Goal: Task Accomplishment & Management: Use online tool/utility

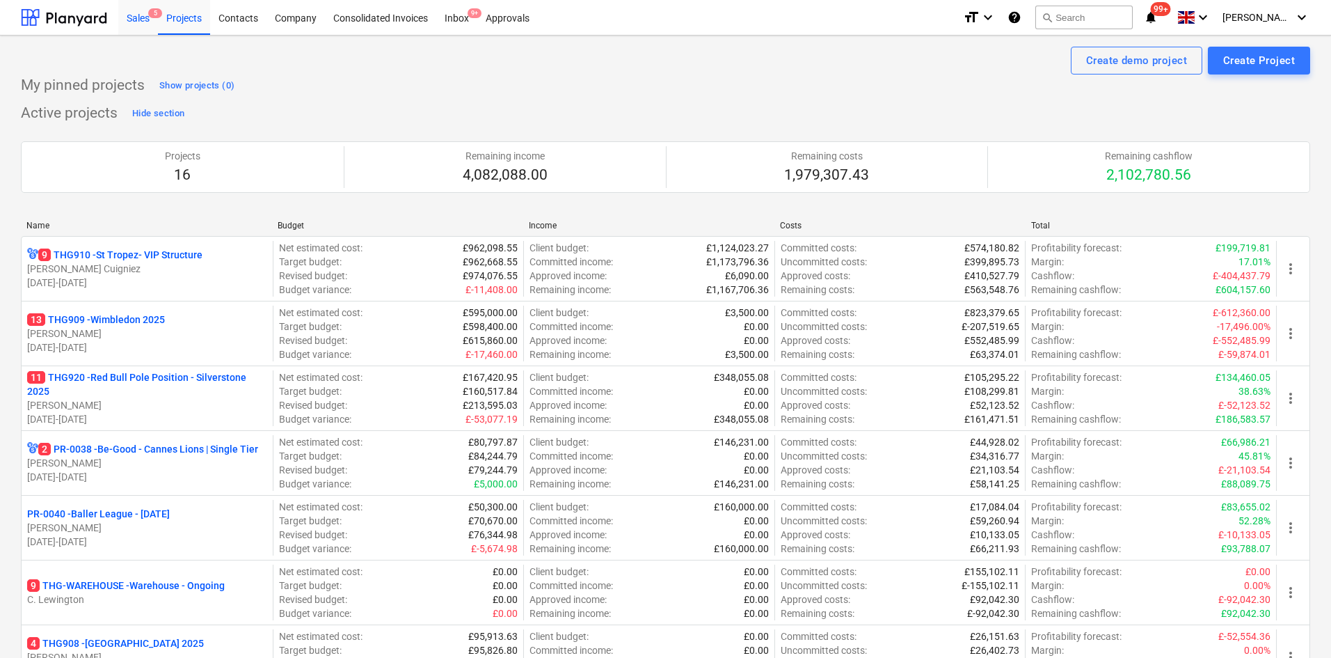
click at [139, 19] on div "Sales 5" at bounding box center [138, 16] width 40 height 35
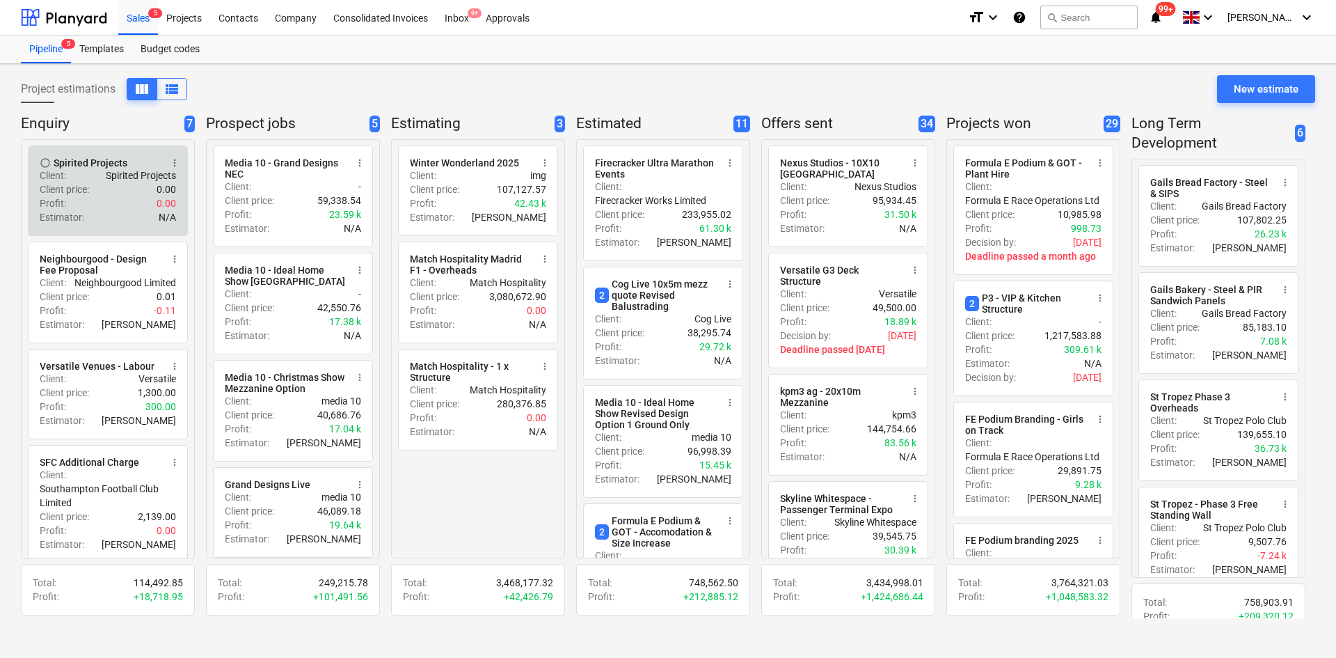
click at [124, 197] on div "Profit : 0.00" at bounding box center [108, 203] width 136 height 14
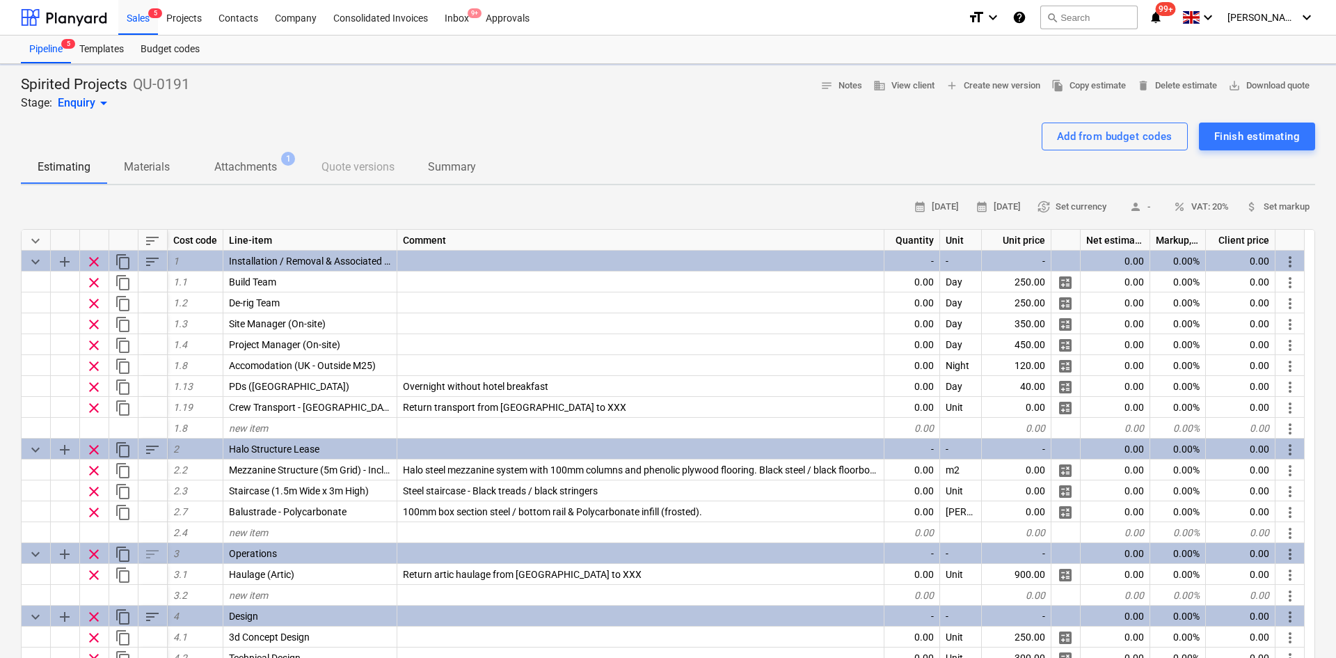
drag, startPoint x: 164, startPoint y: 200, endPoint x: 149, endPoint y: 190, distance: 17.6
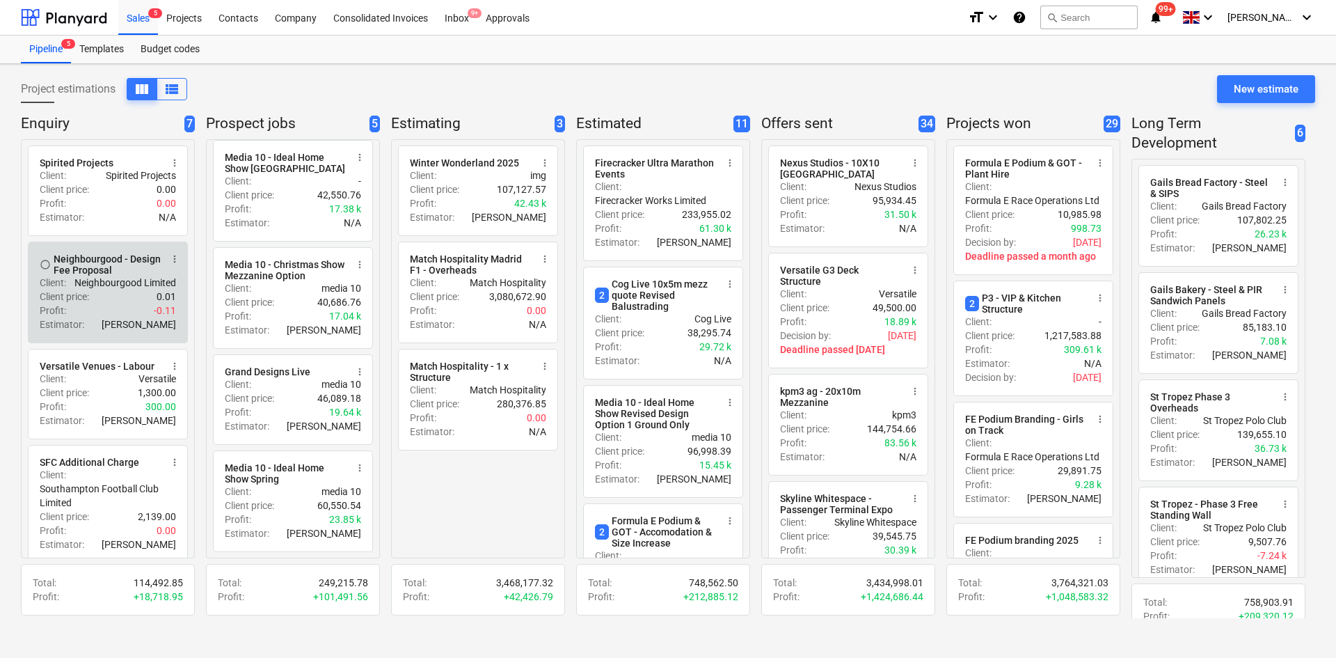
click at [133, 308] on div "Profit : -0.11" at bounding box center [108, 310] width 136 height 14
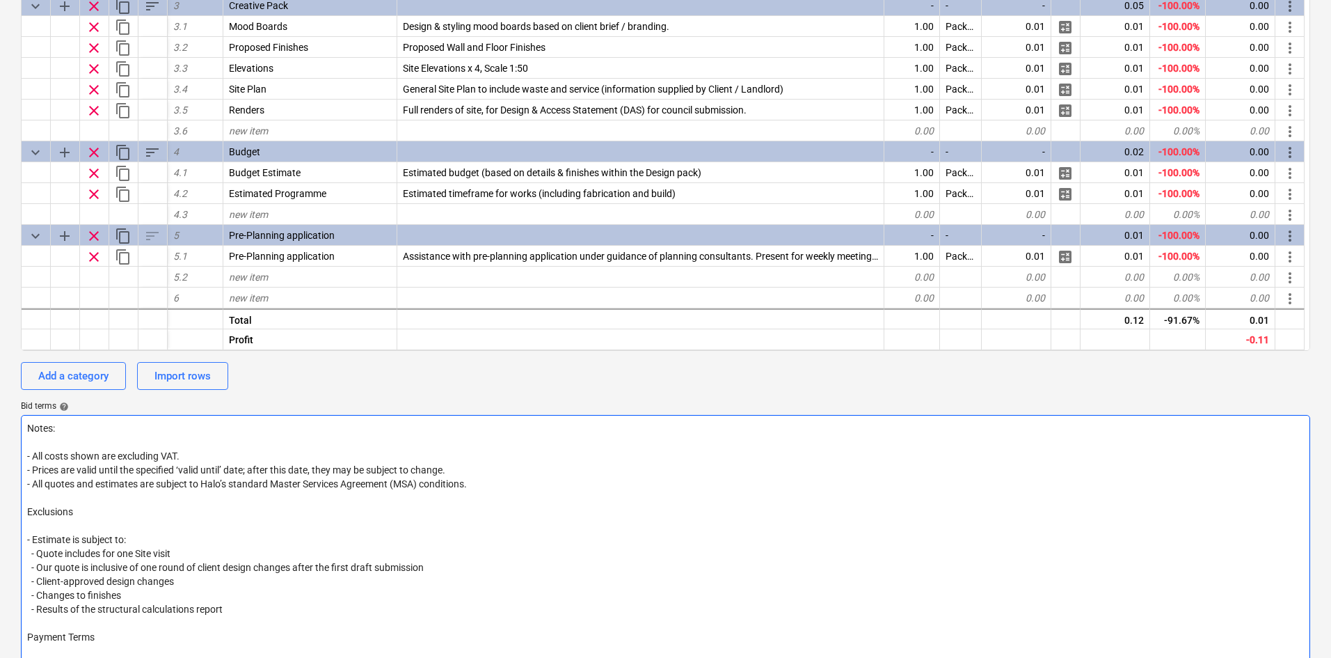
scroll to position [487, 0]
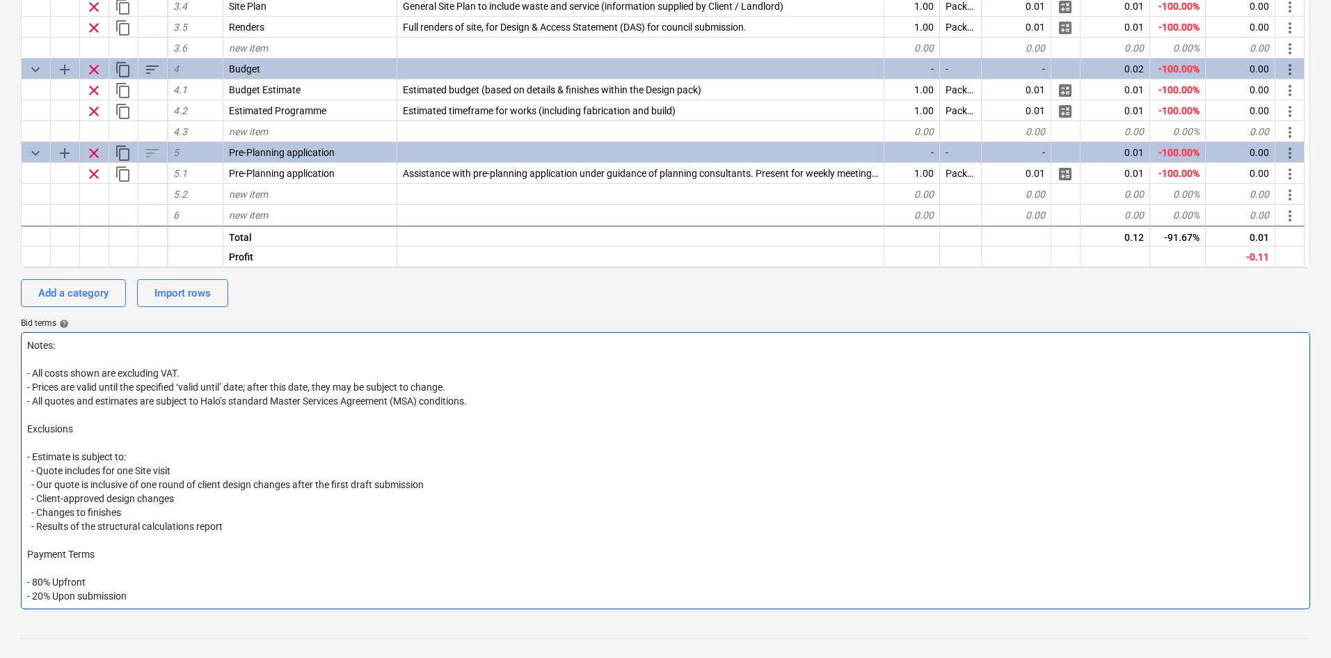
drag, startPoint x: 39, startPoint y: 482, endPoint x: 464, endPoint y: 478, distance: 425.3
click at [464, 478] on textarea "Notes: - All costs shown are excluding VAT. - Prices are valid until the specif…" at bounding box center [666, 470] width 1290 height 277
paste textarea "I"
type textarea "x"
type textarea "Notes: - All costs shown are excluding VAT. - Prices are valid until the specif…"
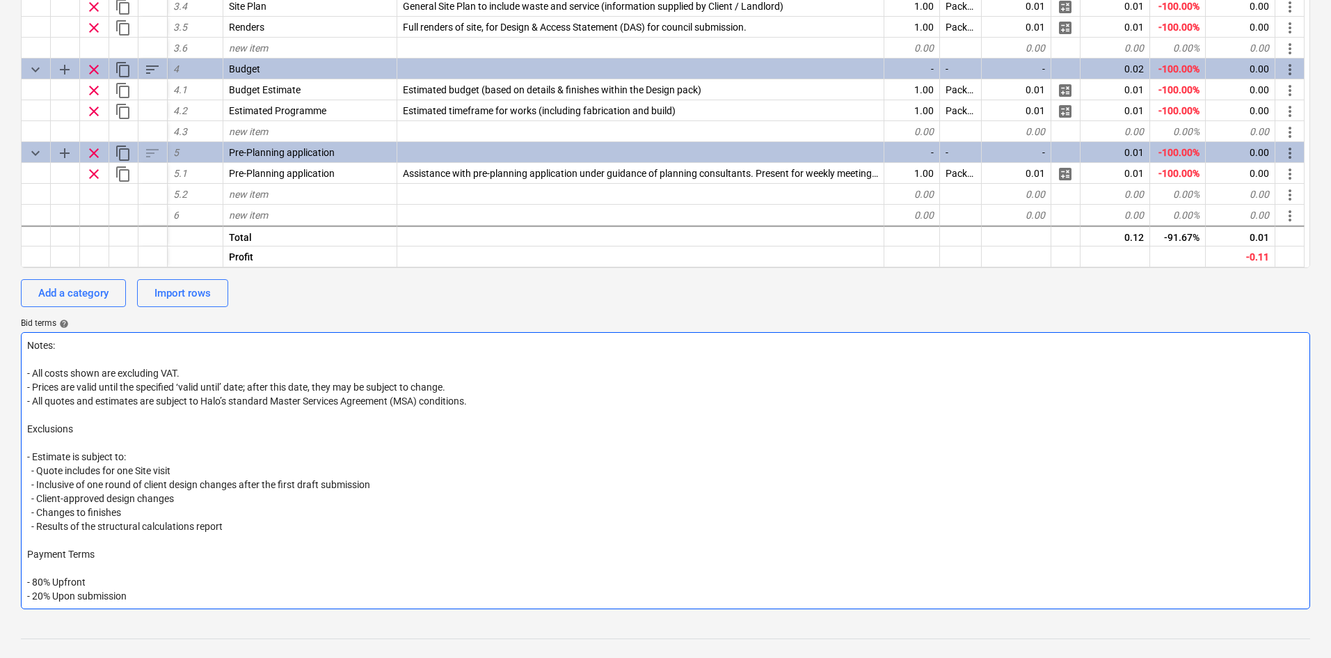
type textarea "x"
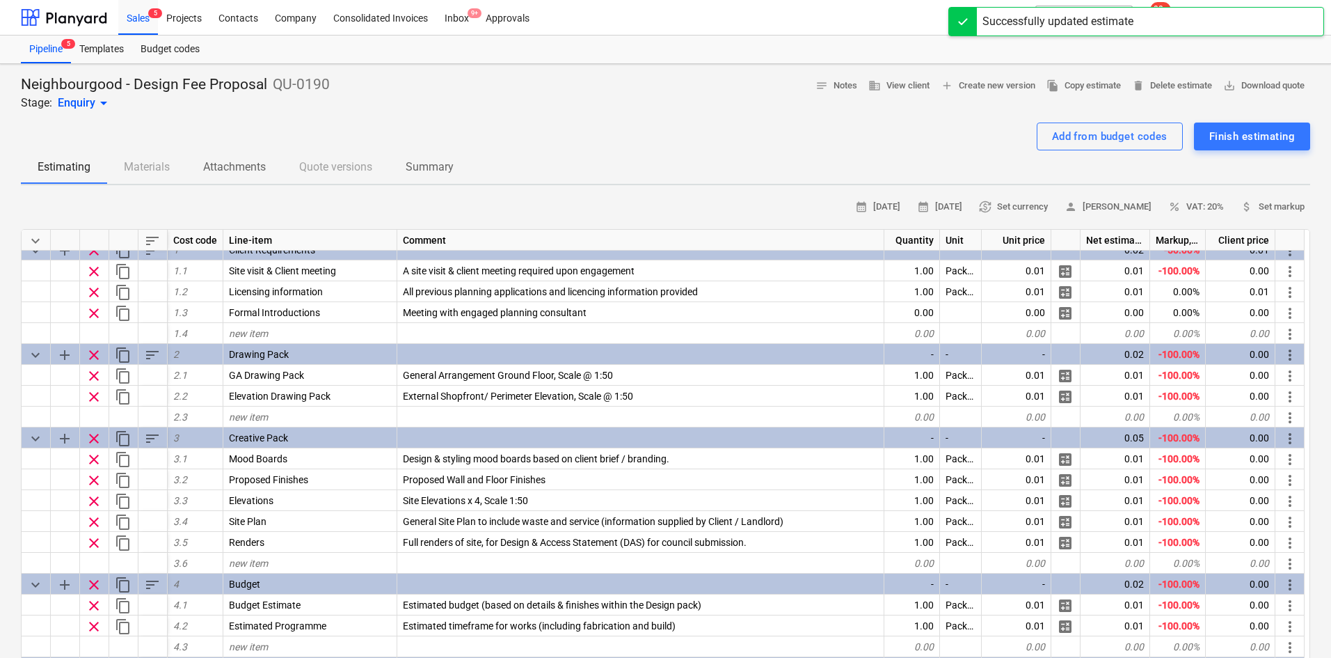
scroll to position [0, 0]
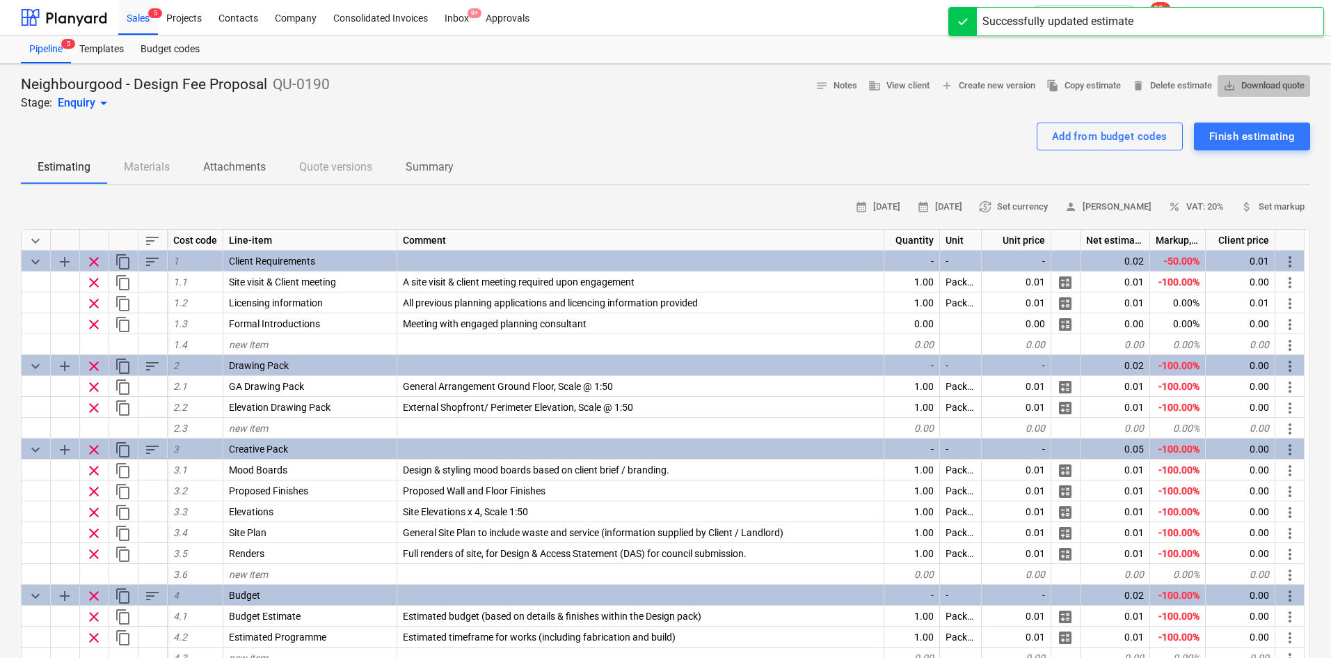
click at [1245, 86] on span "save_alt Download quote" at bounding box center [1264, 86] width 81 height 16
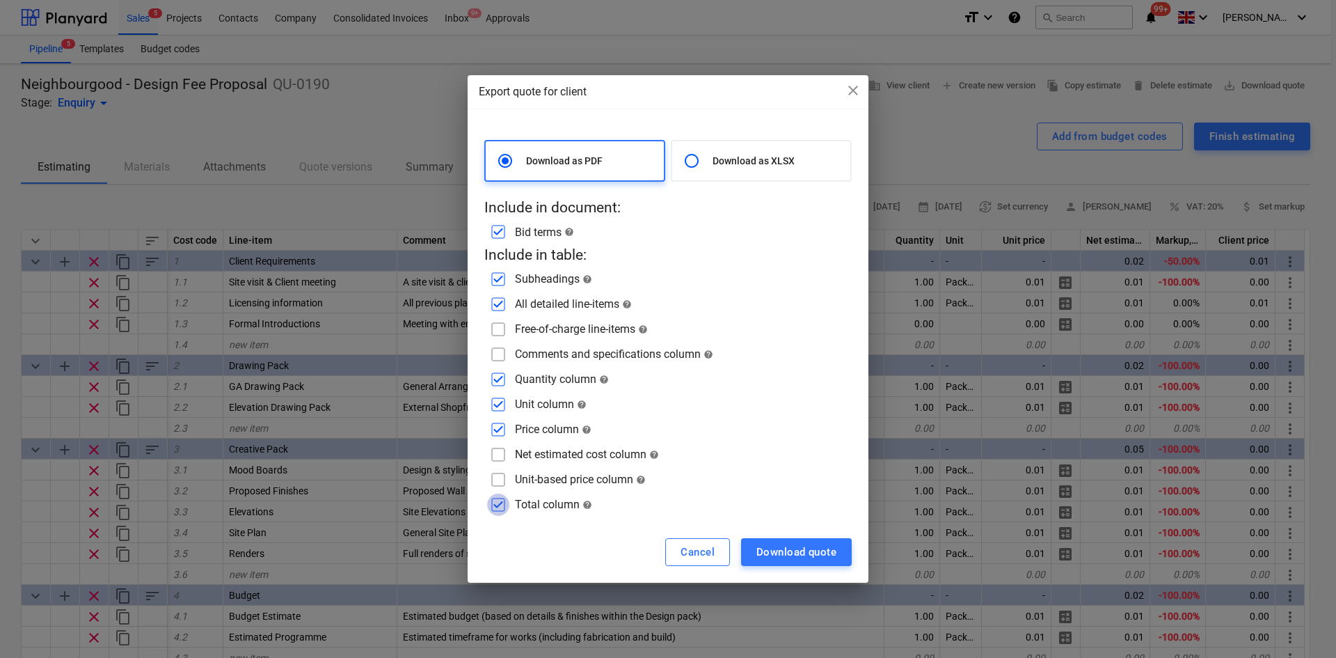
click at [498, 504] on input "checkbox" at bounding box center [498, 504] width 22 height 22
checkbox input "false"
click at [498, 432] on input "checkbox" at bounding box center [498, 429] width 22 height 22
checkbox input "false"
click at [498, 397] on input "checkbox" at bounding box center [498, 404] width 22 height 22
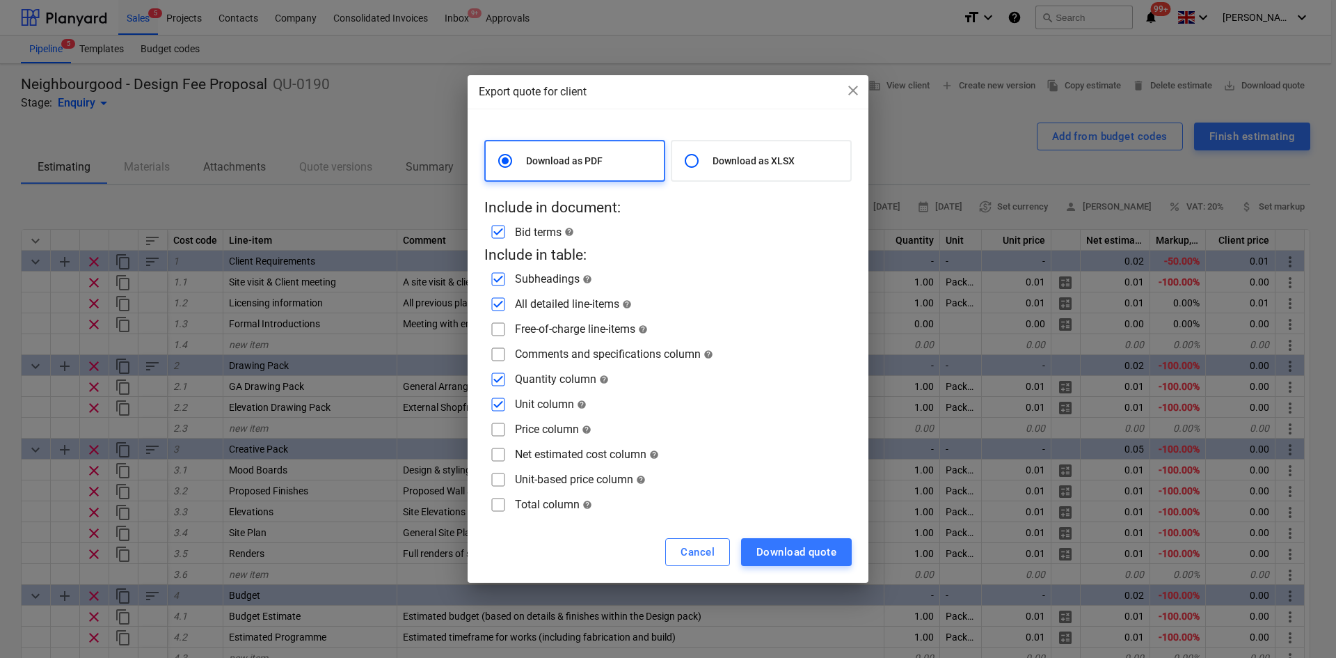
checkbox input "false"
click at [500, 371] on input "checkbox" at bounding box center [498, 379] width 22 height 22
checkbox input "false"
click at [500, 352] on input "checkbox" at bounding box center [498, 354] width 22 height 22
checkbox input "true"
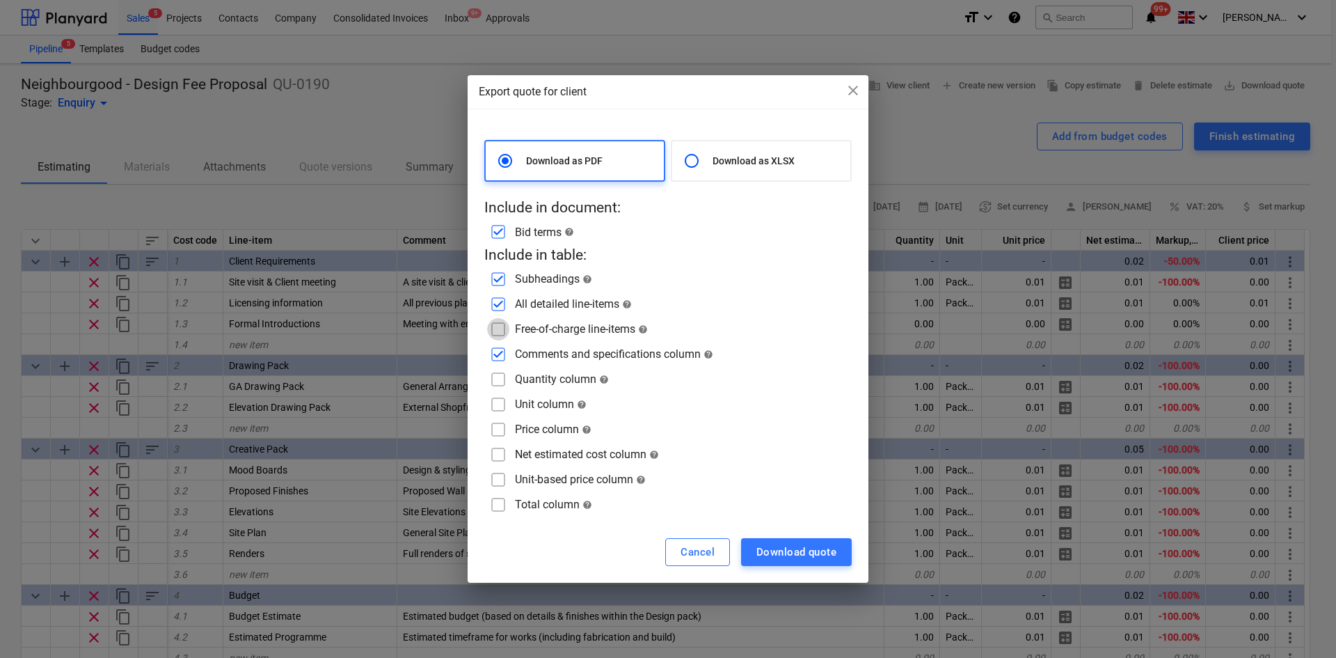
click at [501, 327] on input "checkbox" at bounding box center [498, 329] width 22 height 22
checkbox input "true"
click at [758, 542] on button "Download quote" at bounding box center [796, 552] width 111 height 28
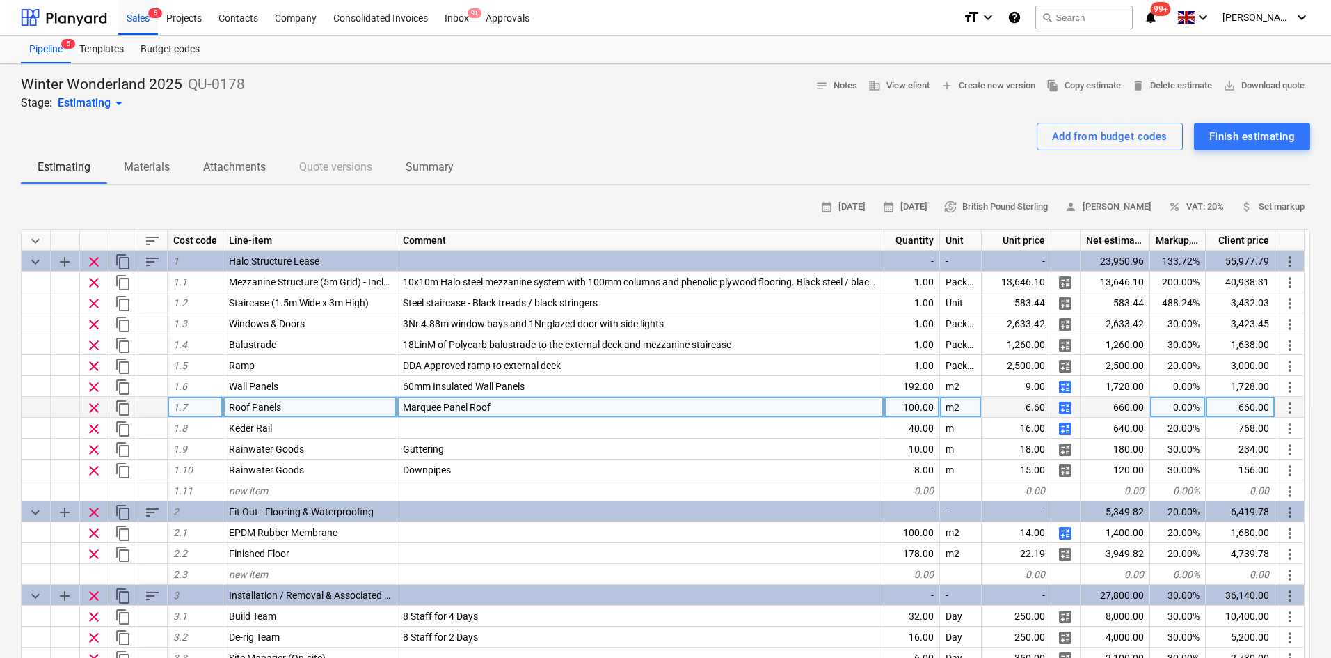
click at [1178, 406] on div "0.00%" at bounding box center [1179, 407] width 56 height 21
type input "30"
click at [1069, 412] on span "calculate" at bounding box center [1065, 408] width 17 height 17
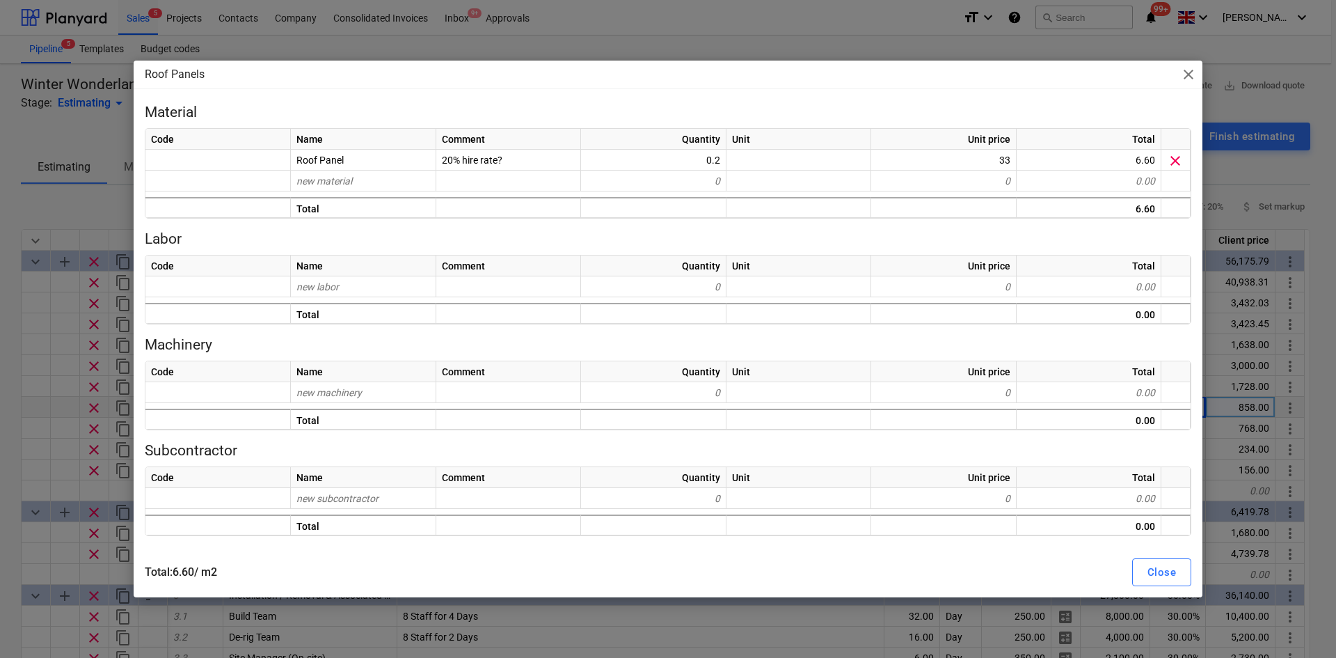
click at [1192, 72] on span "close" at bounding box center [1188, 74] width 17 height 17
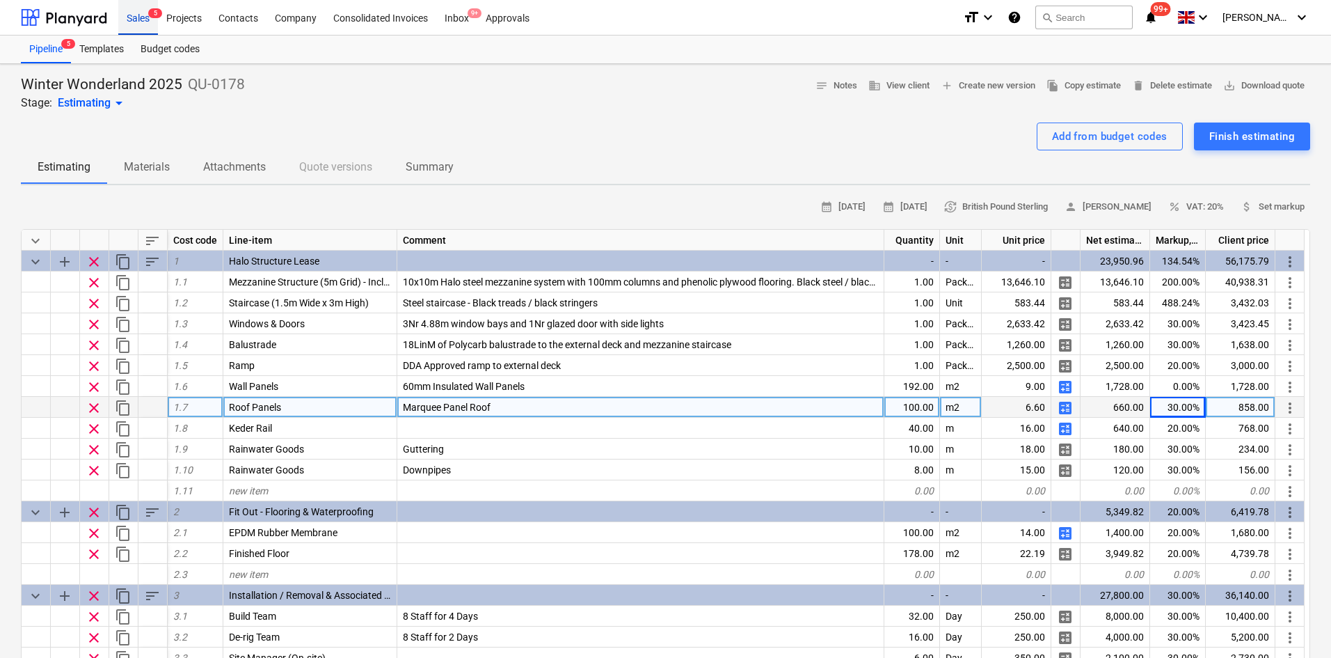
click at [148, 23] on div "Sales 5" at bounding box center [138, 16] width 40 height 35
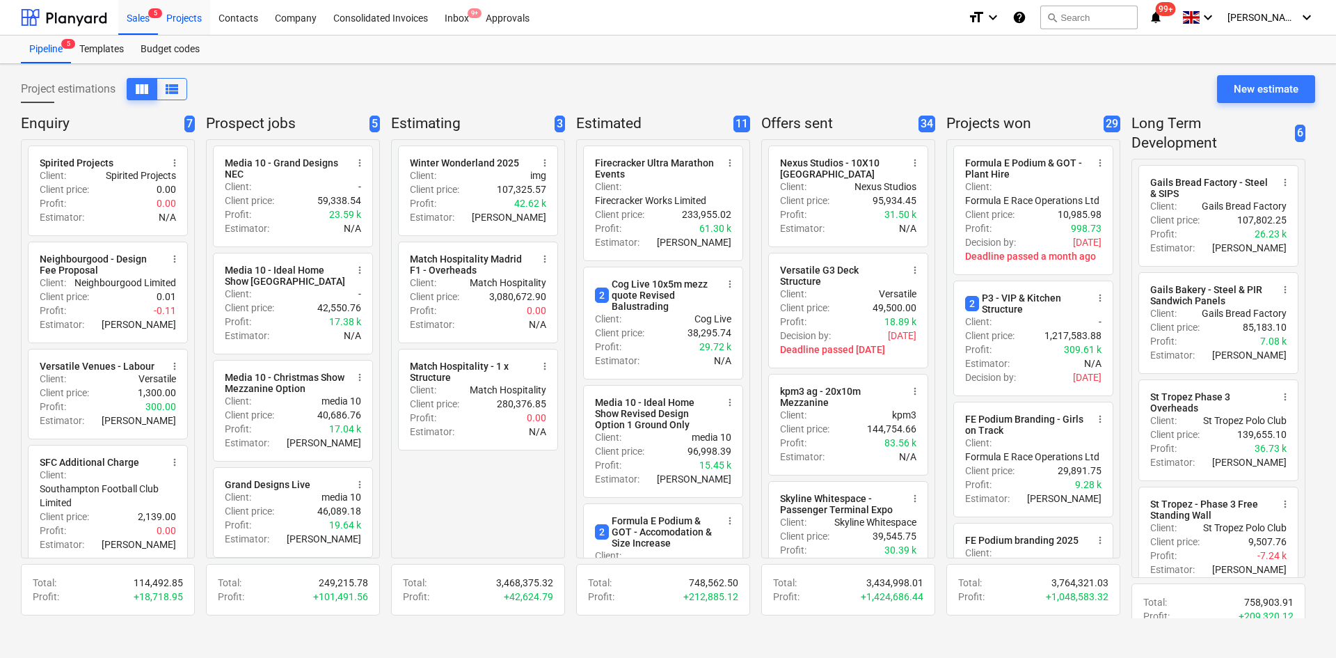
click at [180, 26] on div "Projects" at bounding box center [184, 16] width 52 height 35
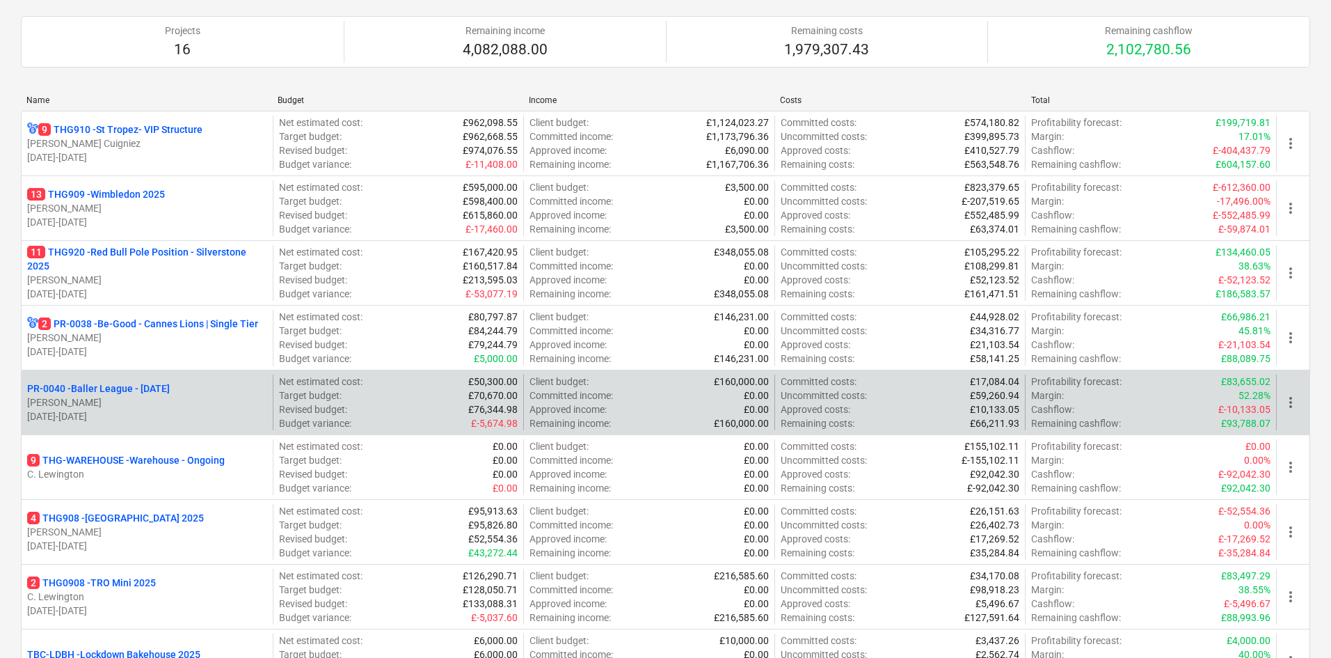
scroll to position [209, 0]
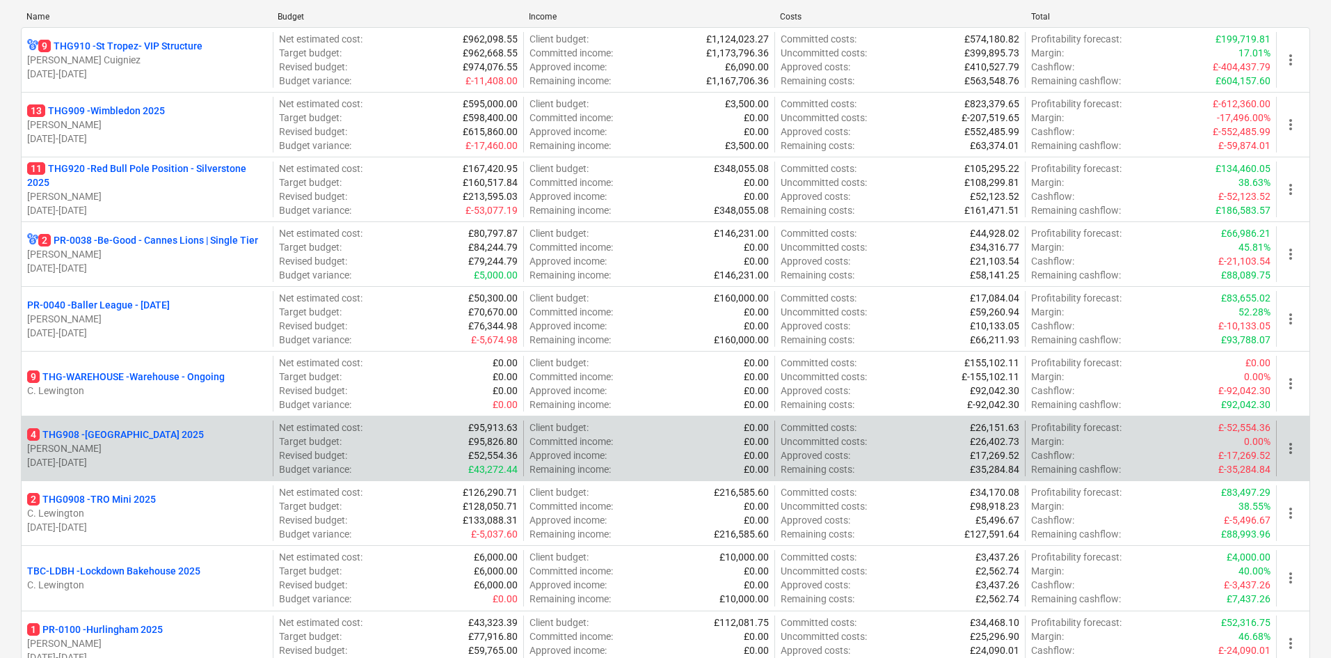
click at [168, 443] on p "[PERSON_NAME]" at bounding box center [147, 448] width 240 height 14
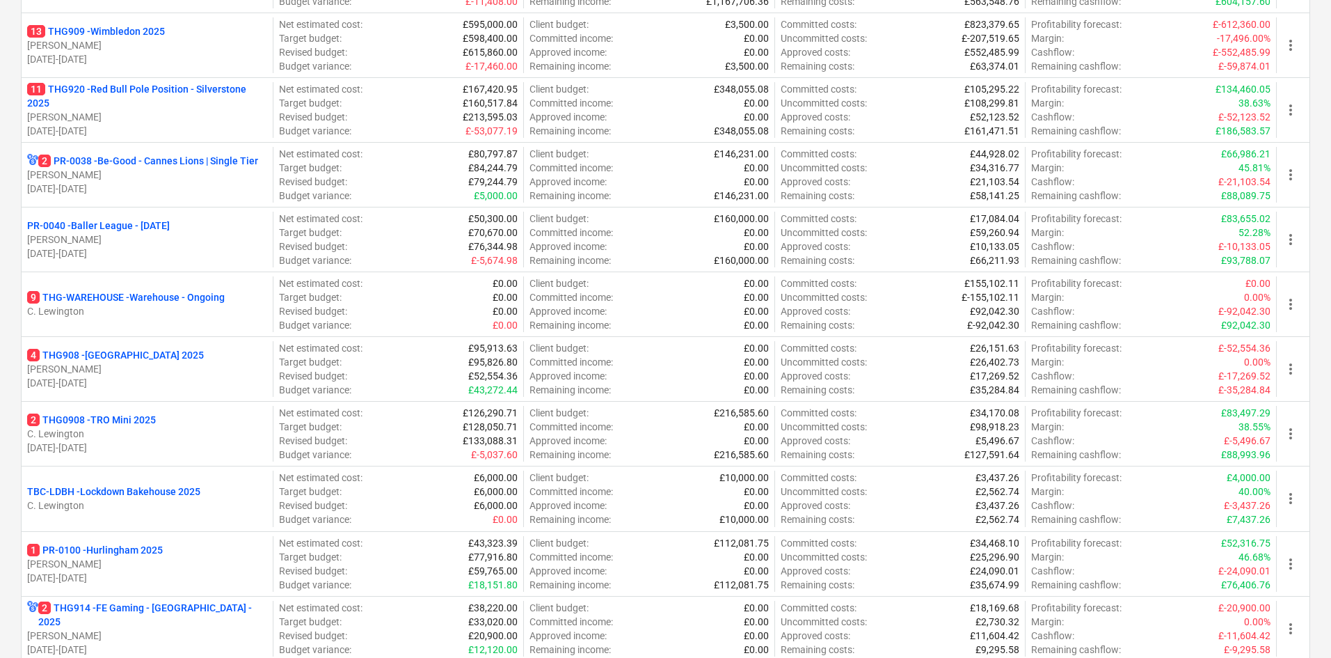
scroll to position [487, 0]
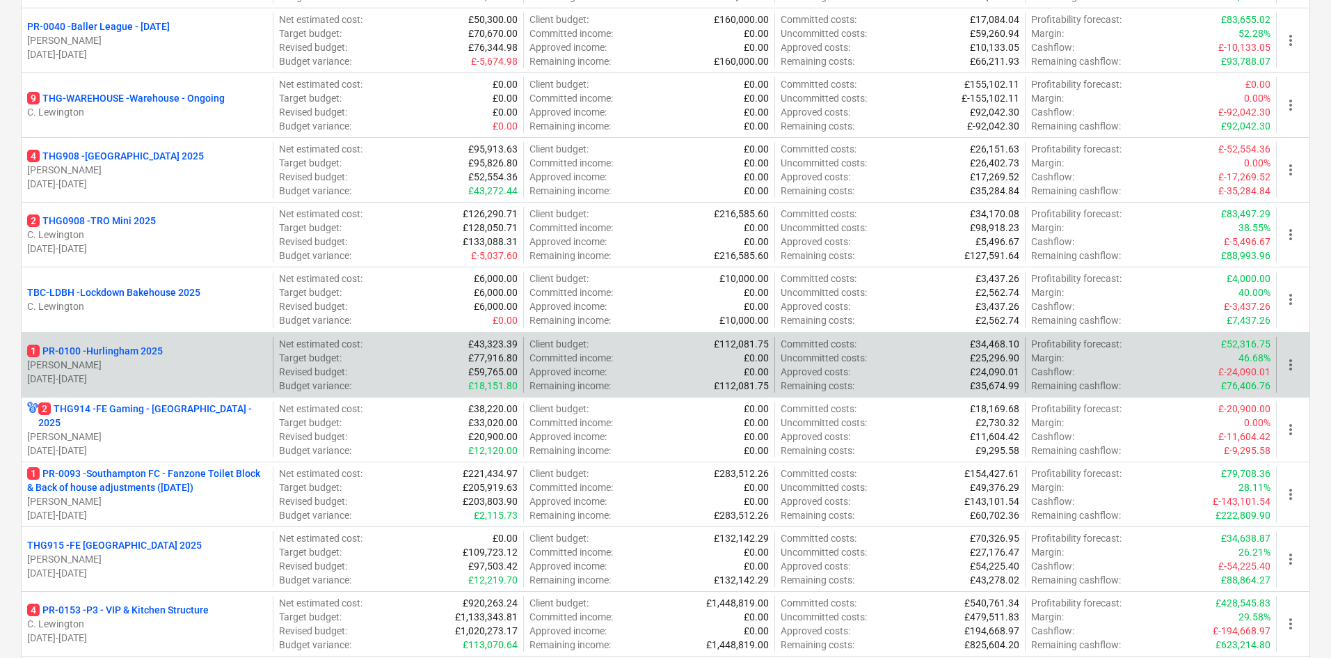
click at [207, 361] on p "[PERSON_NAME]" at bounding box center [147, 365] width 240 height 14
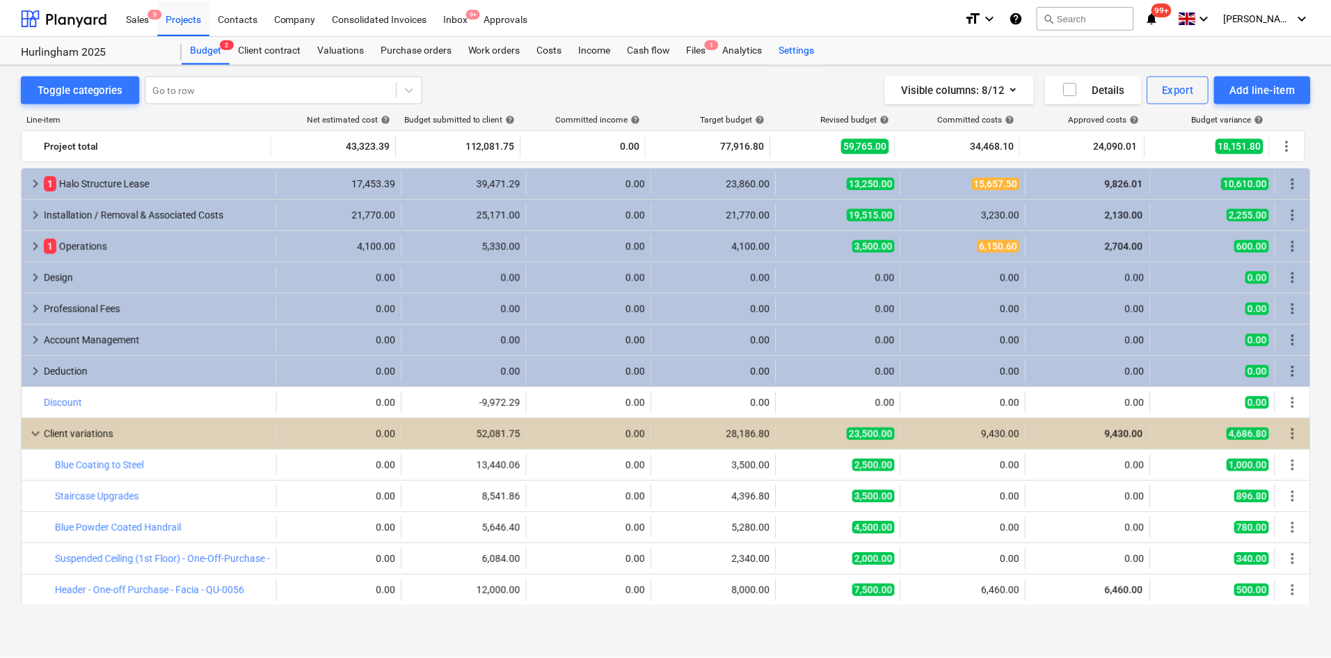
scroll to position [63, 0]
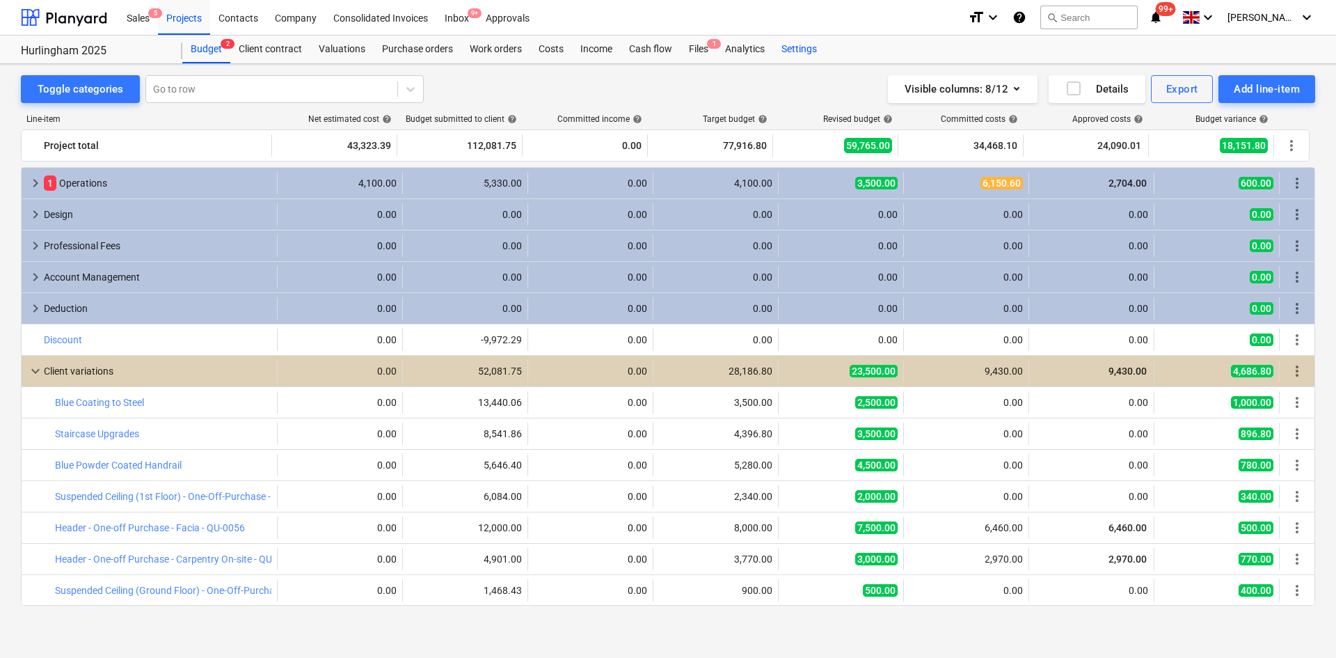
click at [780, 44] on div "Settings" at bounding box center [799, 49] width 52 height 28
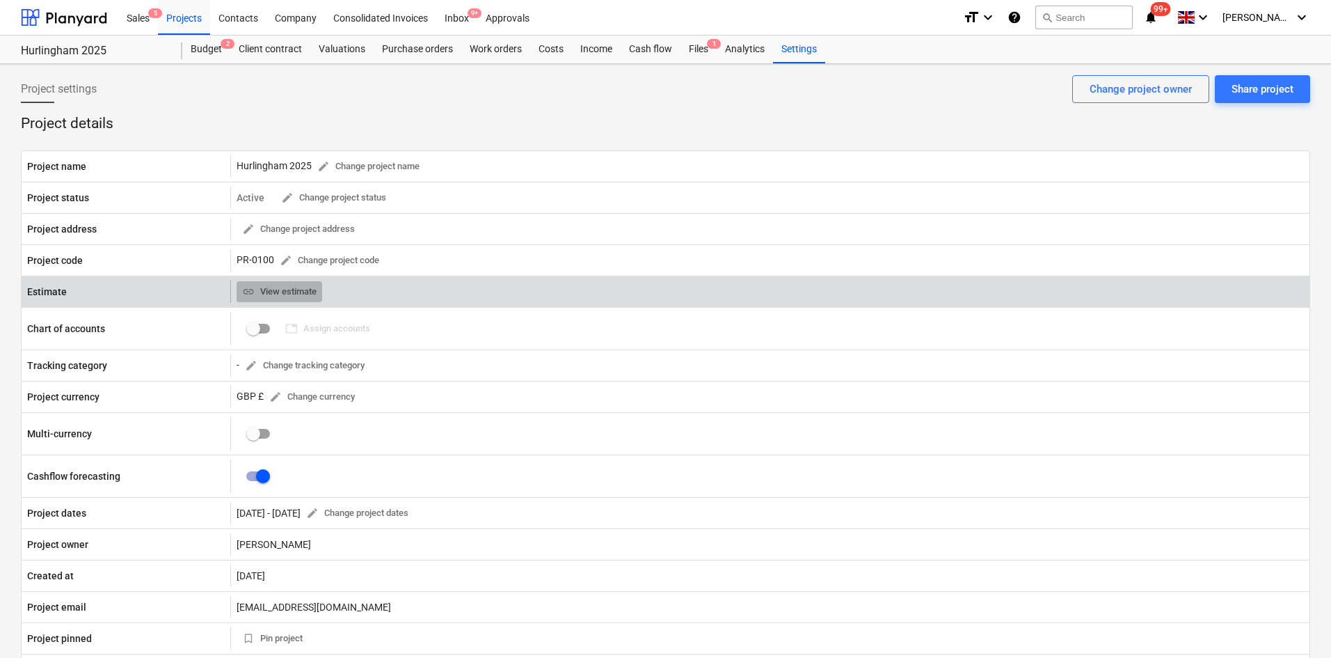
click at [287, 290] on span "link View estimate" at bounding box center [279, 292] width 74 height 16
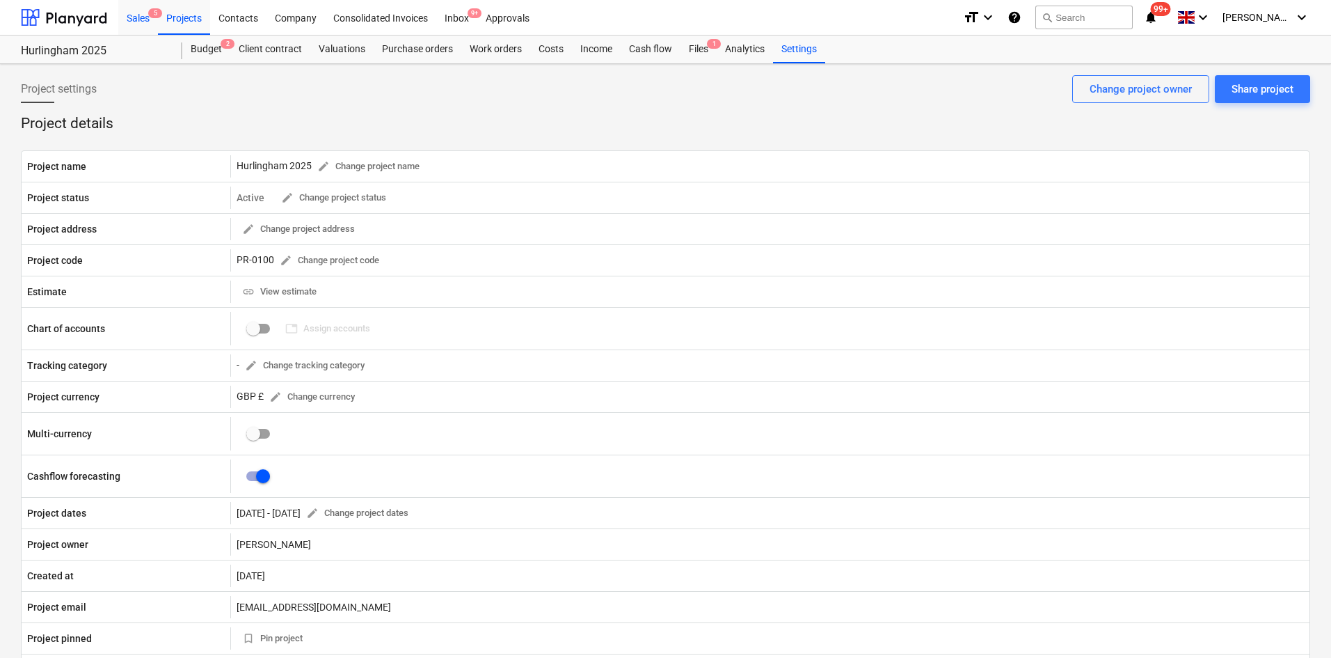
click at [141, 19] on div "Sales 5" at bounding box center [138, 16] width 40 height 35
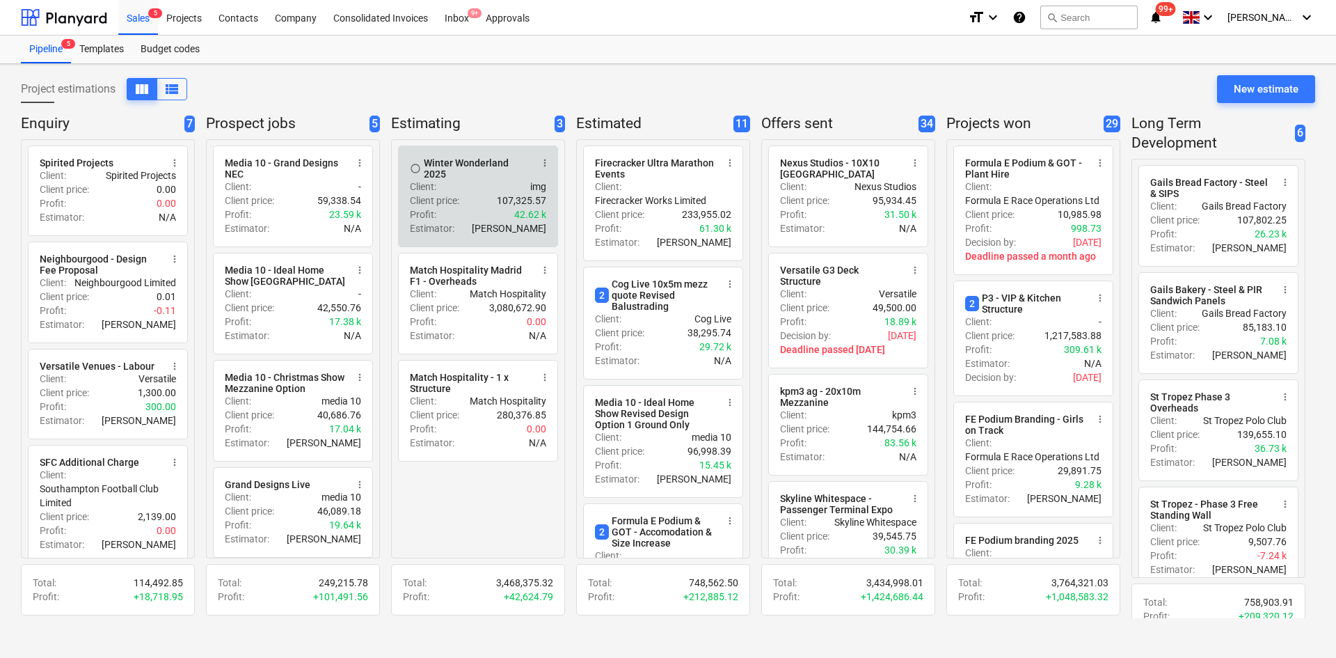
click at [452, 184] on div "Client : img" at bounding box center [478, 187] width 136 height 14
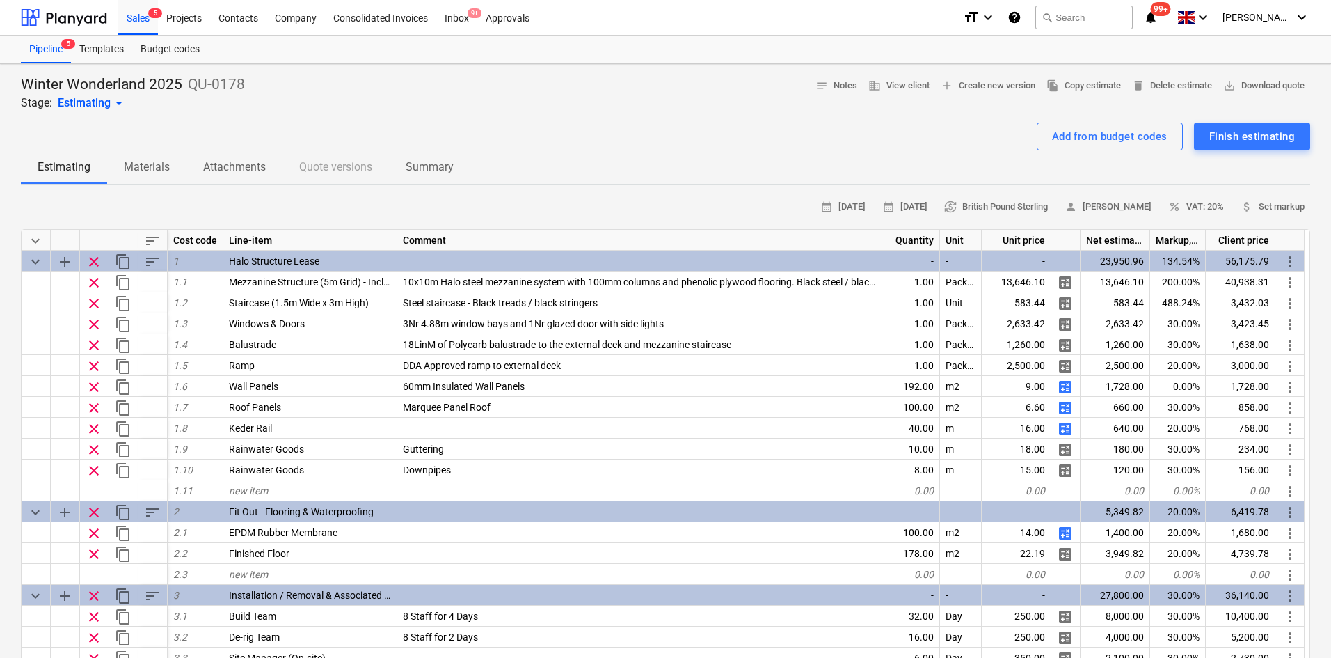
click at [652, 103] on div "Winter Wonderland 2025 QU-0178 Stage: Estimating arrow_drop_down notes Notes bu…" at bounding box center [666, 93] width 1290 height 36
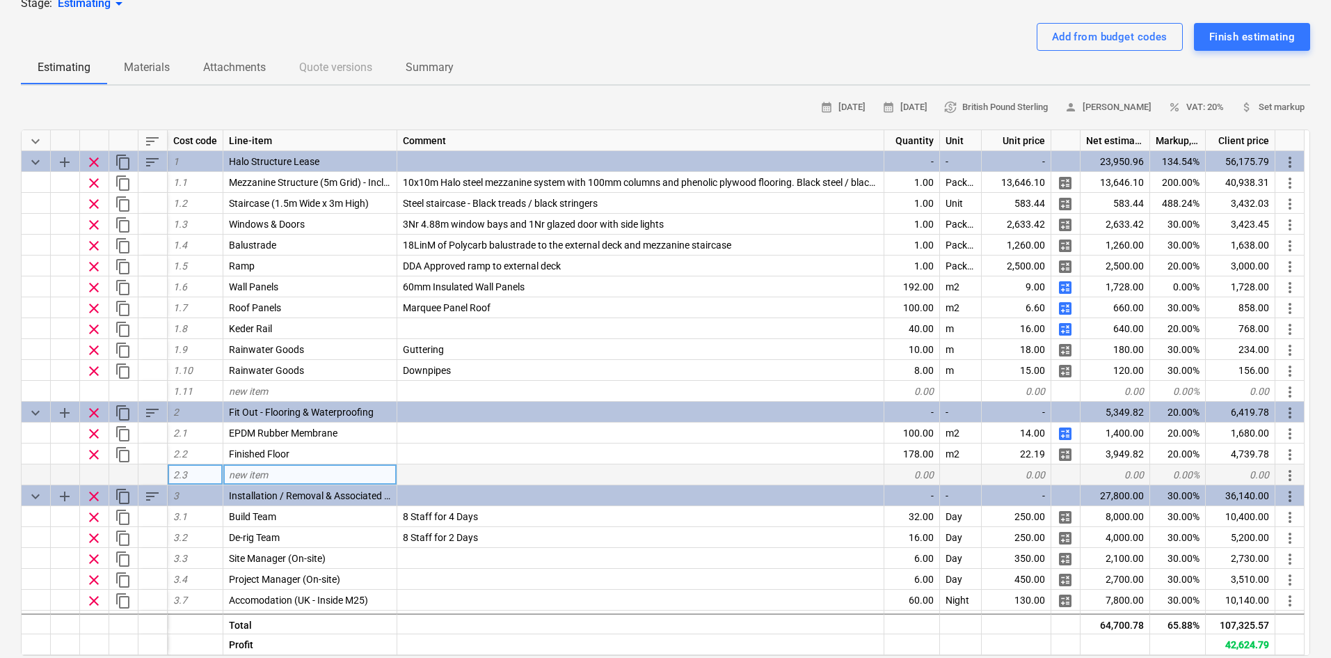
scroll to position [70, 0]
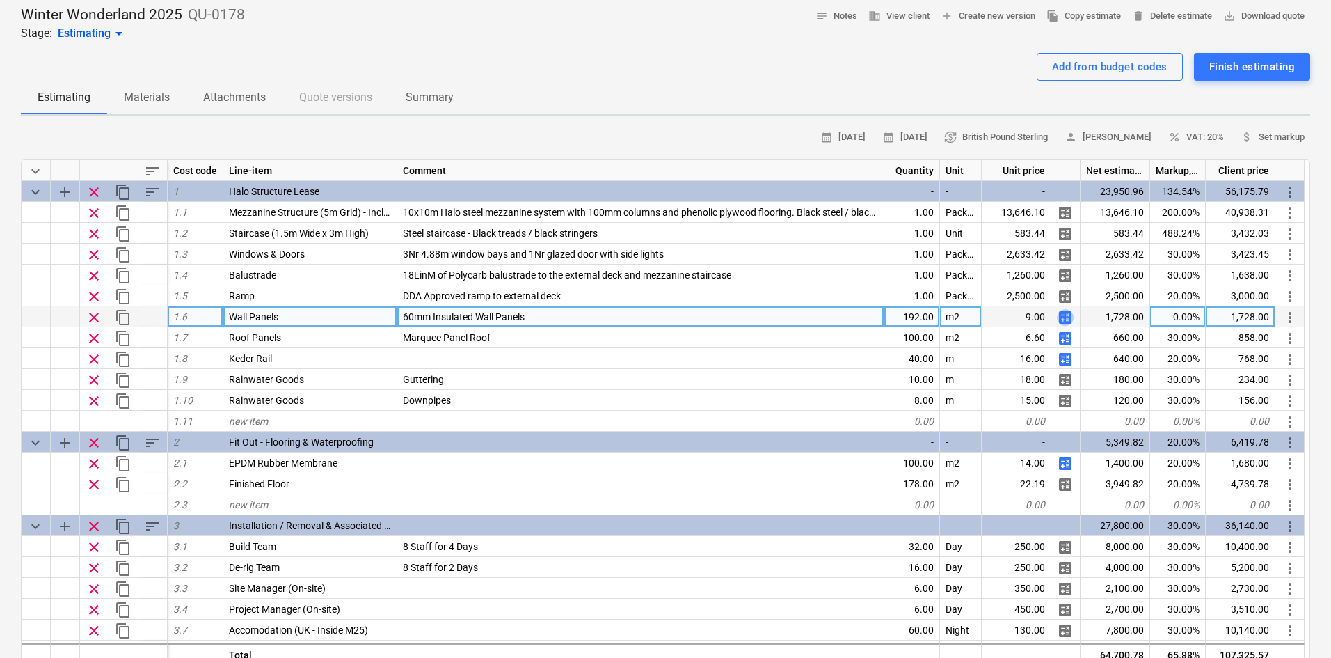
click at [1064, 318] on span "calculate" at bounding box center [1065, 317] width 17 height 17
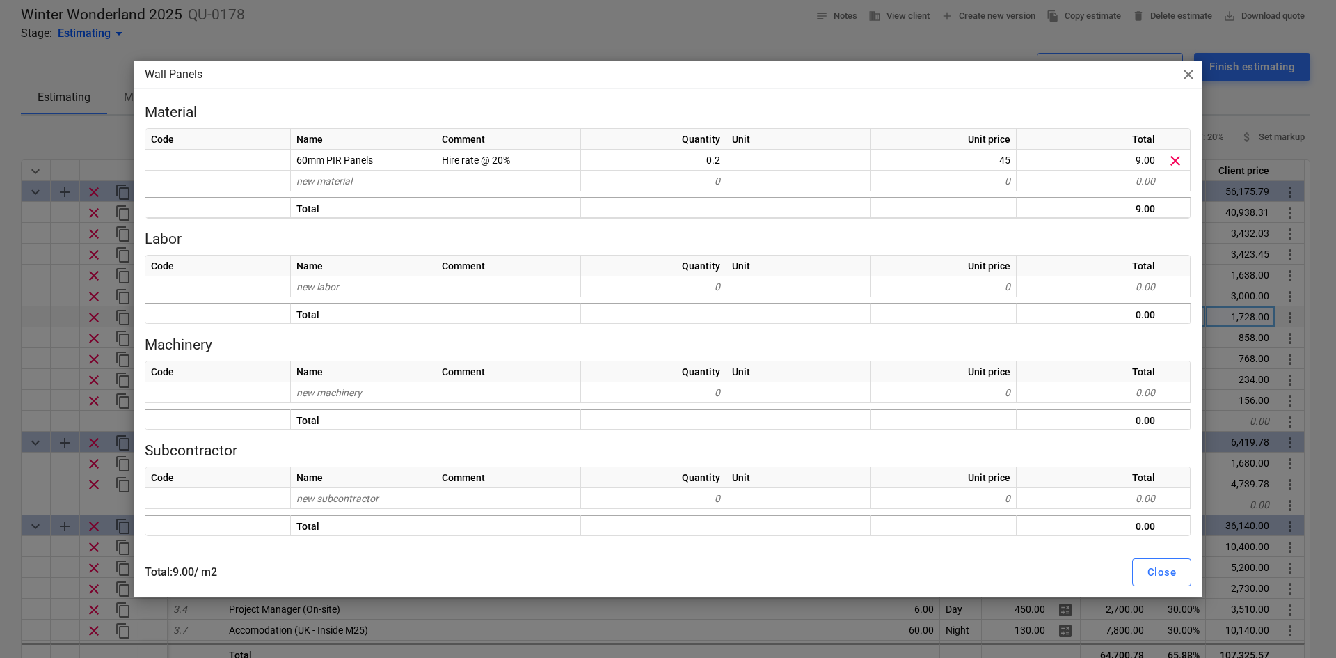
click at [447, 24] on div "Wall Panels close Material Code Name Comment Quantity Unit Unit price Total 60m…" at bounding box center [668, 329] width 1336 height 658
type textarea "x"
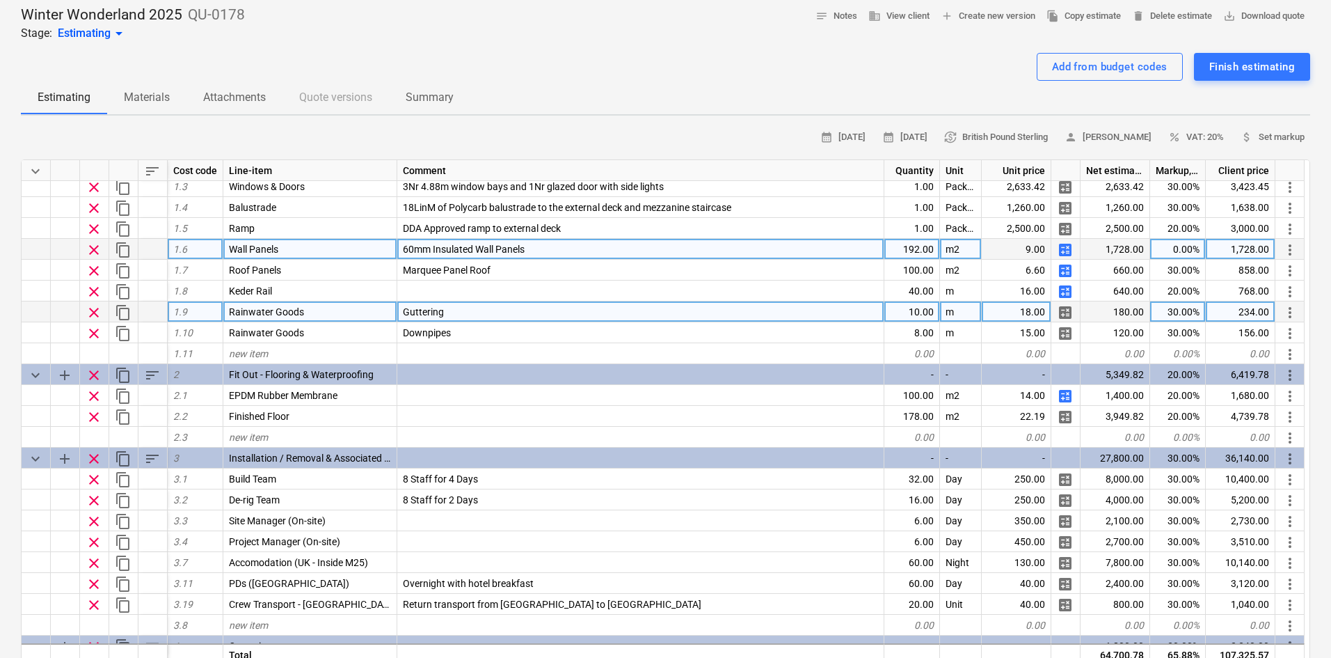
scroll to position [70, 0]
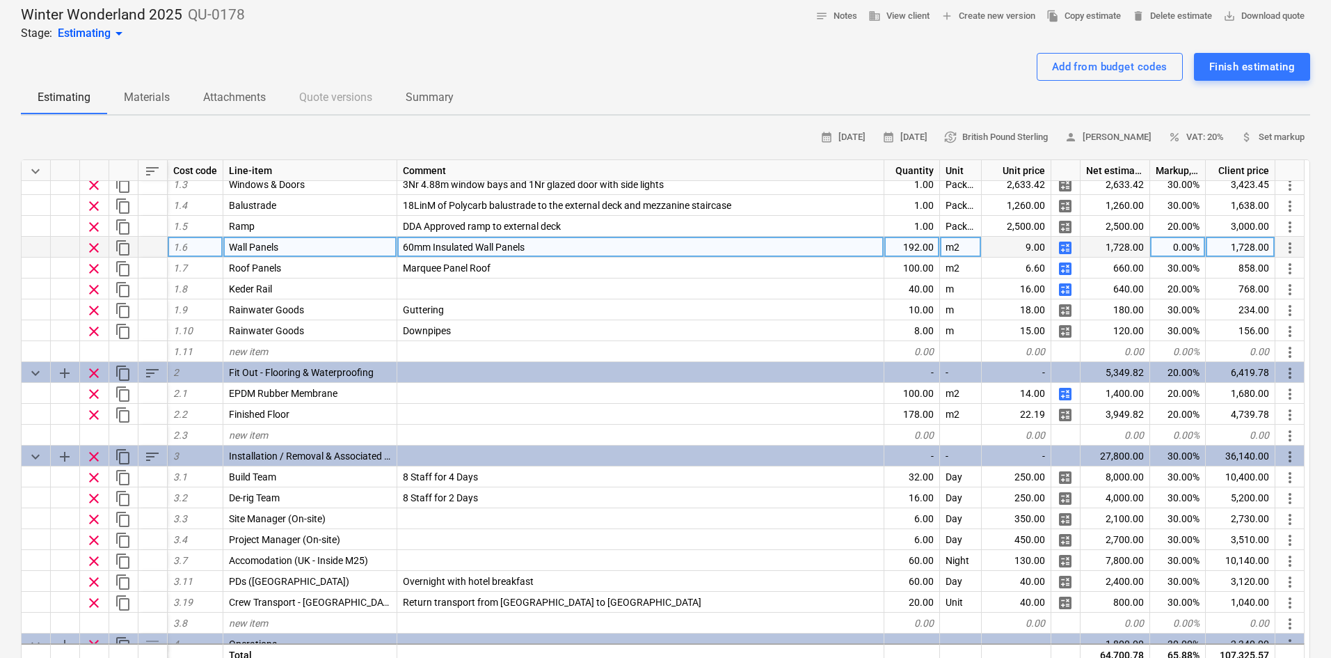
click at [390, 130] on div "calendar_month [DATE] calendar_month [DATE] currency_exchange British Pound Ste…" at bounding box center [666, 138] width 1290 height 22
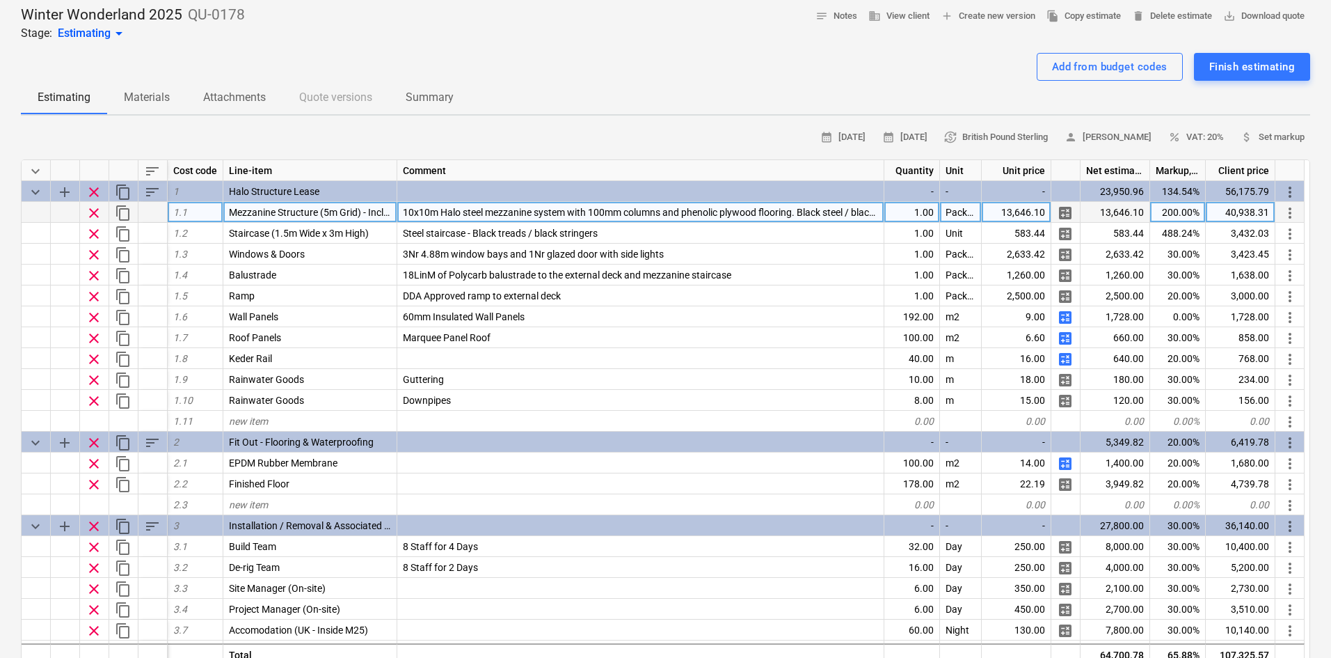
click at [1194, 215] on div "200.00%" at bounding box center [1179, 212] width 56 height 21
type input "488"
type textarea "x"
click at [1188, 212] on div "488.00%" at bounding box center [1179, 212] width 56 height 21
type input "200"
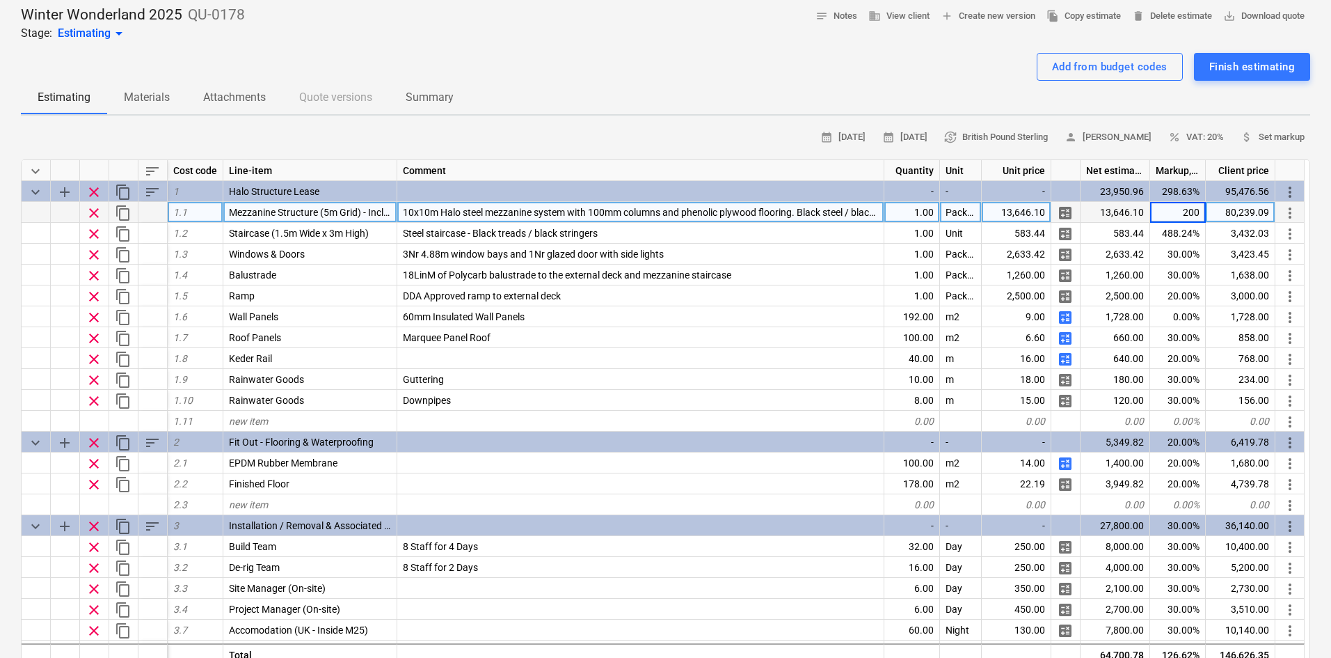
type textarea "x"
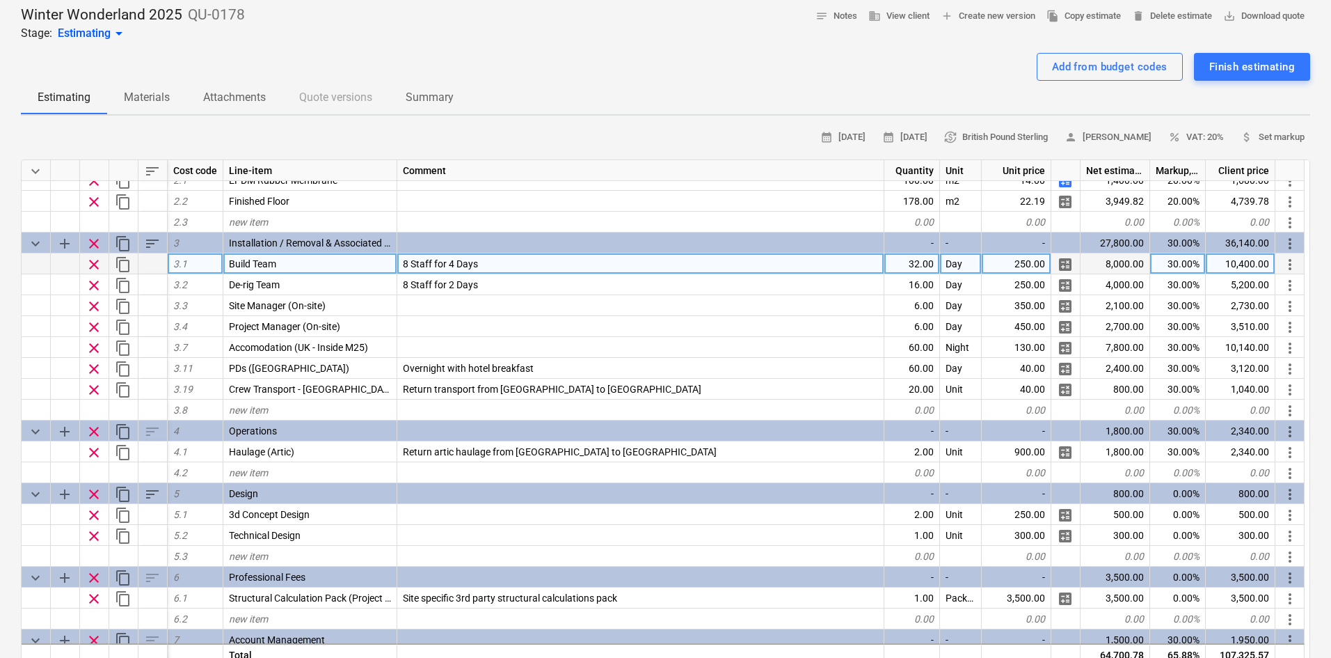
click at [510, 260] on div "8 Staff for 4 Days" at bounding box center [640, 263] width 487 height 21
click at [507, 262] on input "8 Staff for 4 Days" at bounding box center [640, 263] width 487 height 20
click at [453, 261] on input "8 Staff for 4 Days" at bounding box center [640, 263] width 487 height 20
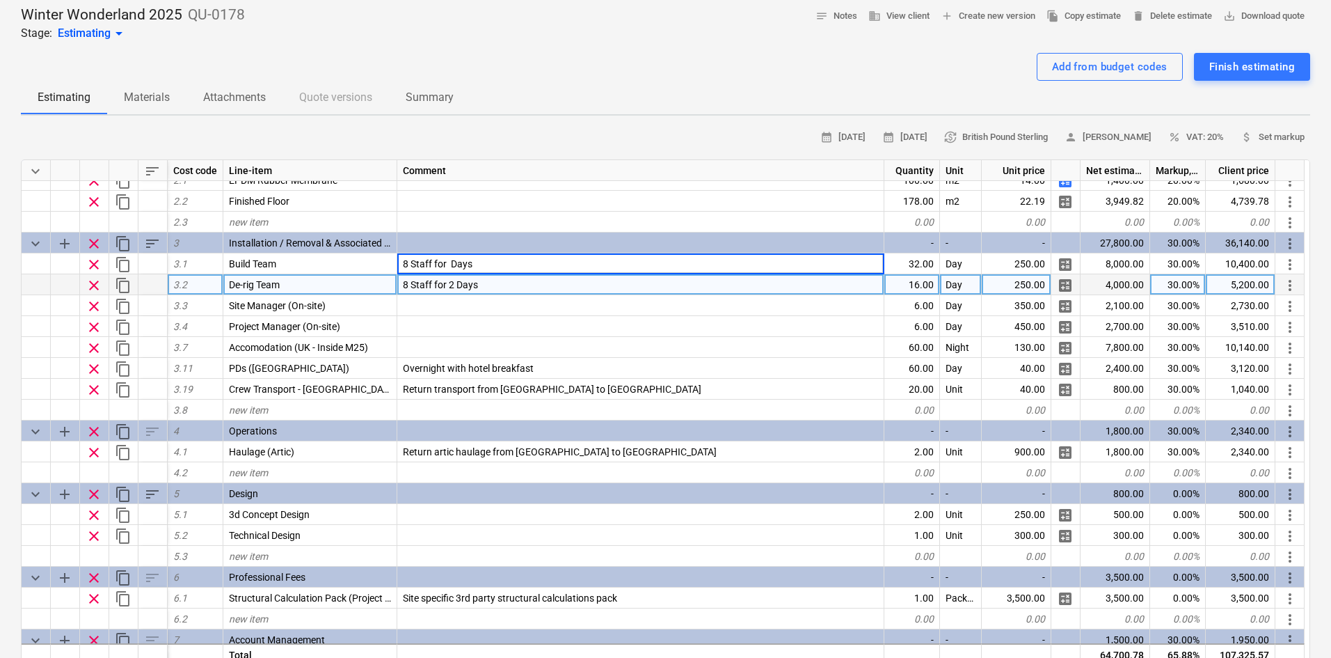
type input "8 Staff for 6 Days"
type textarea "x"
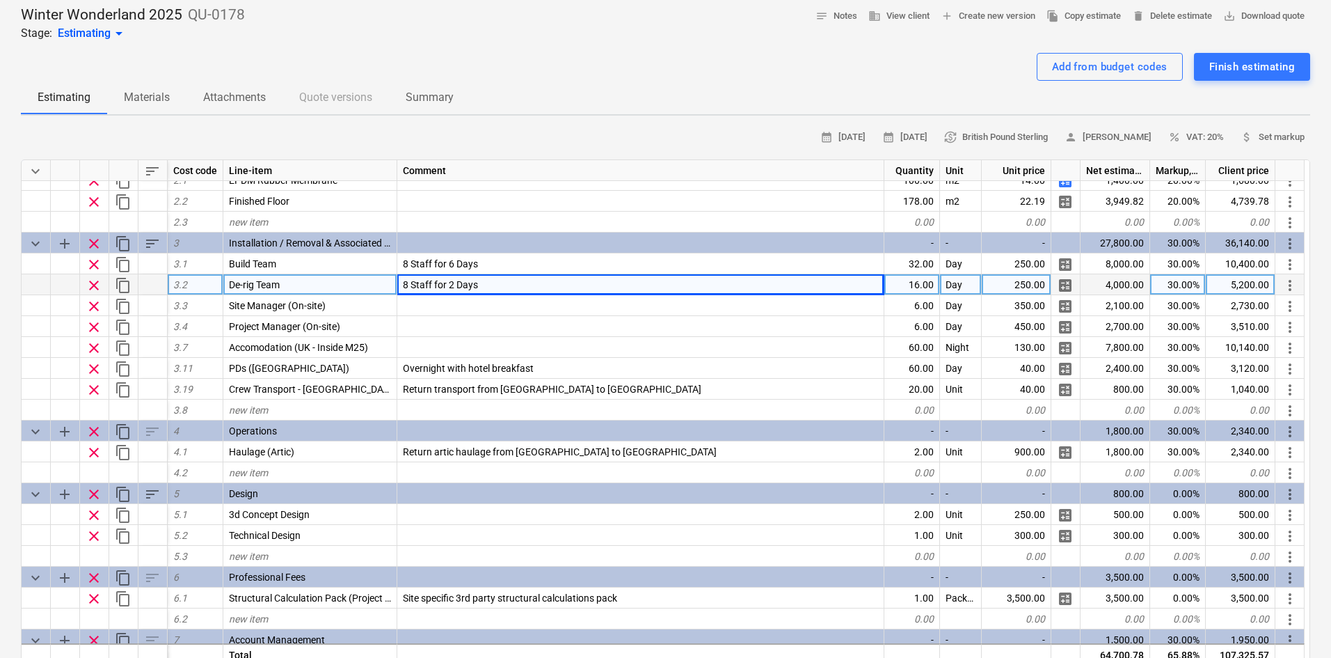
click at [456, 289] on span "8 Staff for 2 Days" at bounding box center [440, 284] width 75 height 11
click at [456, 283] on input "8 Staff for 2 Days" at bounding box center [640, 284] width 487 height 20
type input "8 Staff for 6 Days"
type textarea "x"
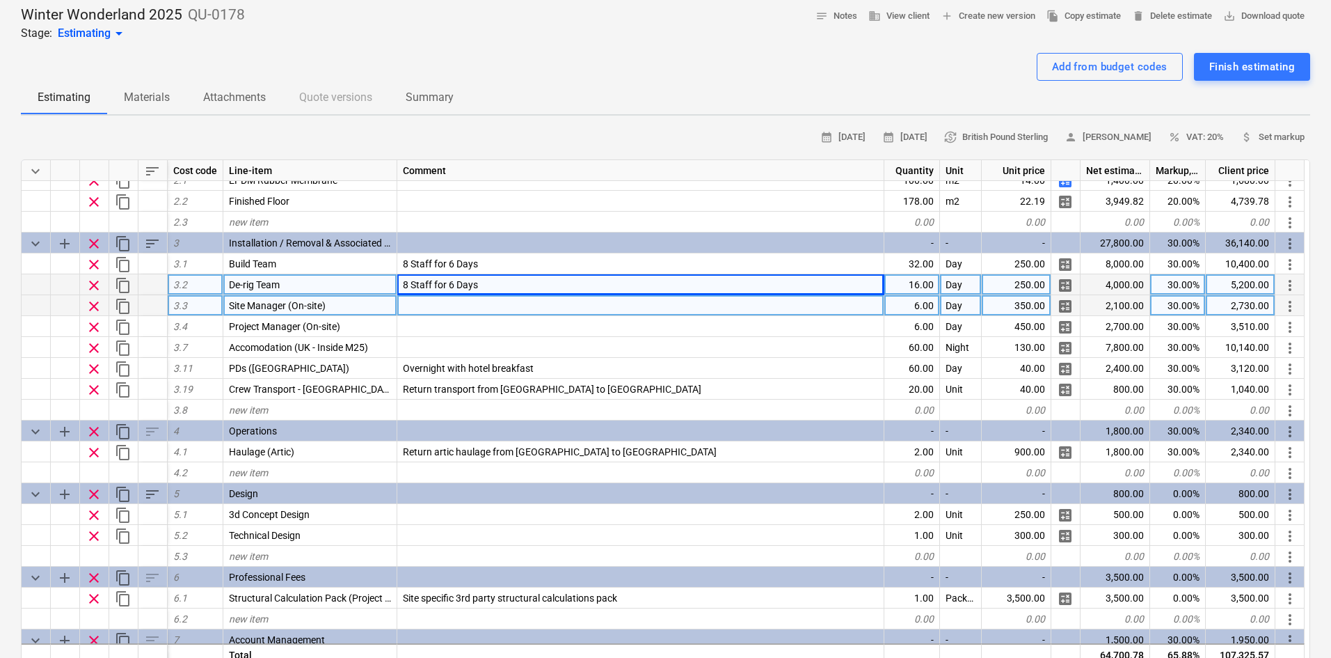
click at [911, 311] on div "6.00" at bounding box center [913, 305] width 56 height 21
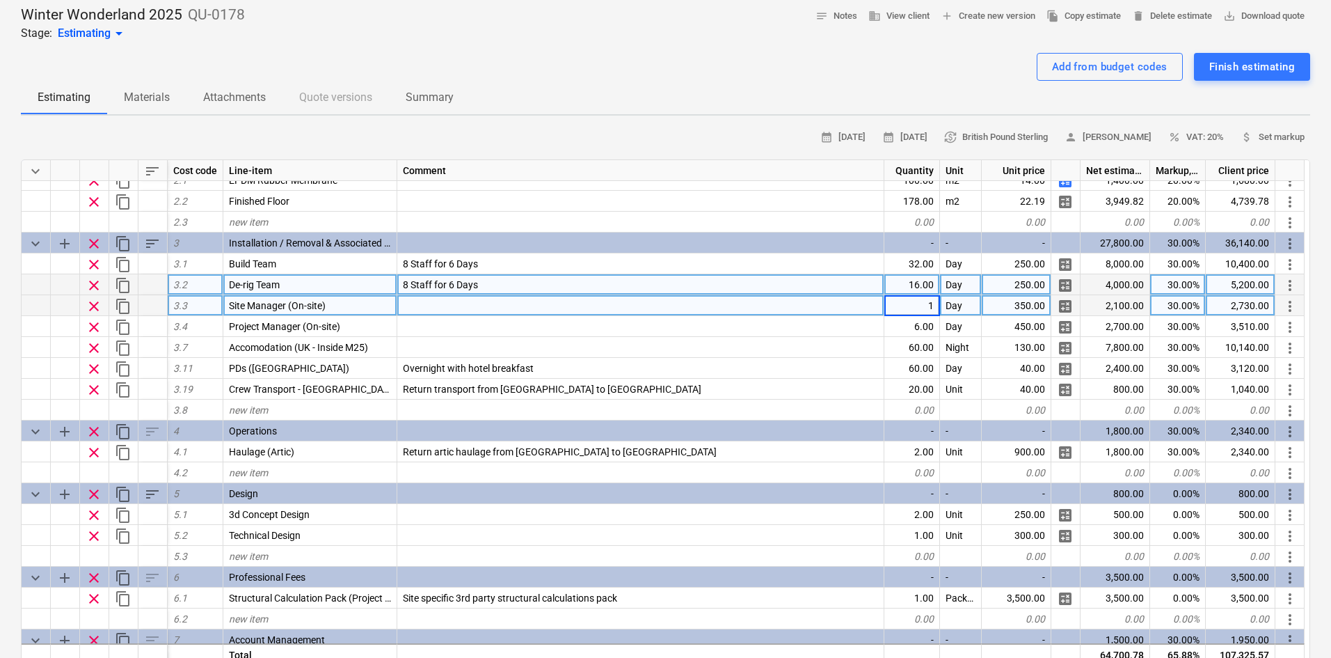
type input "12"
type textarea "x"
type input "12"
type textarea "x"
click at [450, 281] on span "8 Staff for 6 Days" at bounding box center [440, 284] width 75 height 11
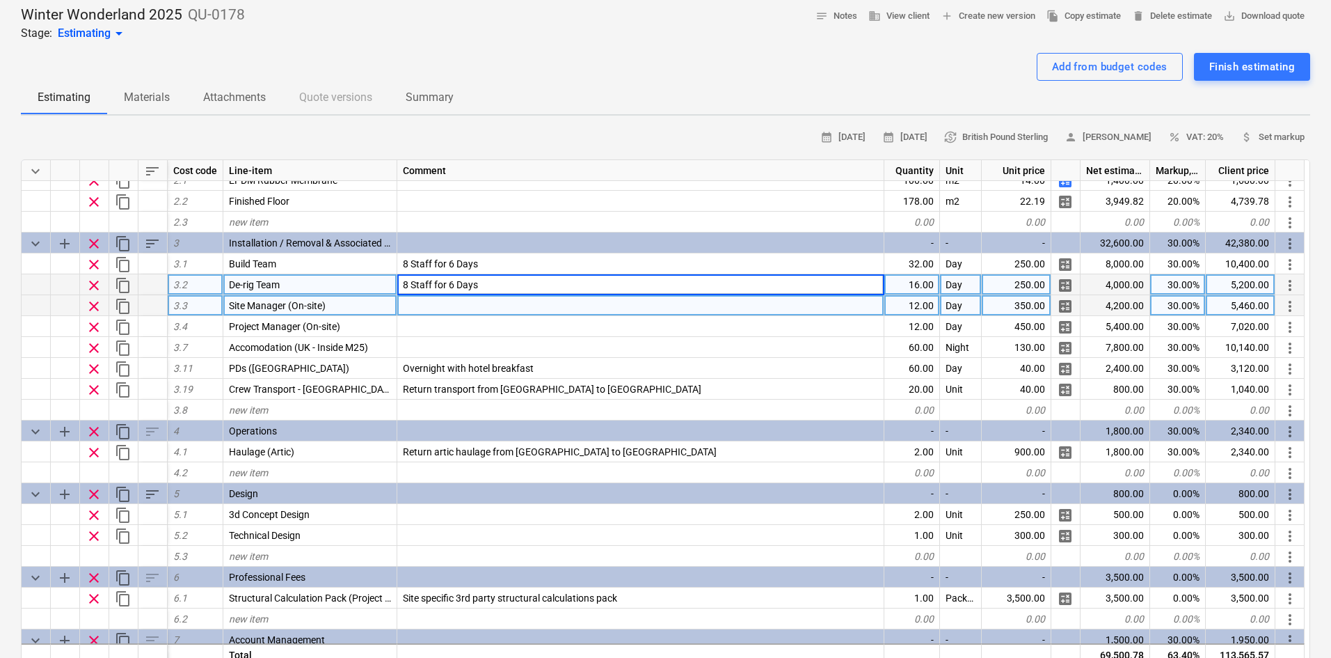
click at [453, 283] on input "8 Staff for 6 Days" at bounding box center [640, 284] width 487 height 20
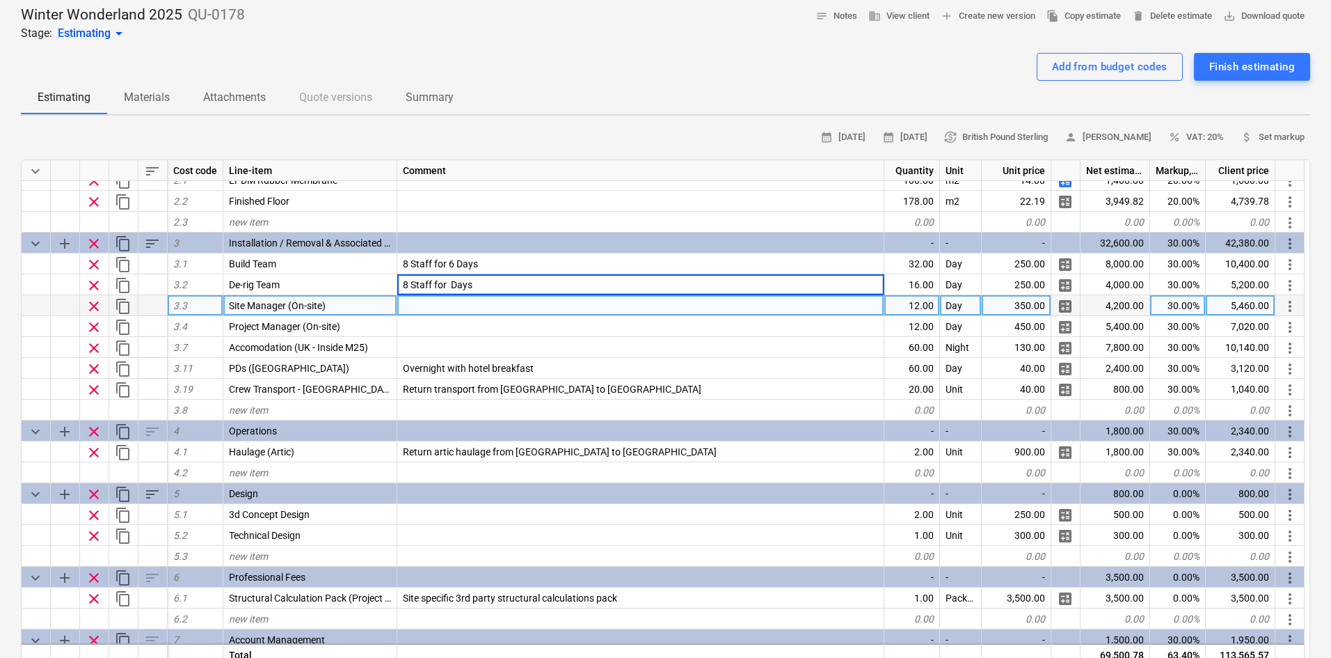
type input "8 Staff for 3 Days"
type textarea "x"
click at [933, 301] on div "12.00" at bounding box center [913, 305] width 56 height 21
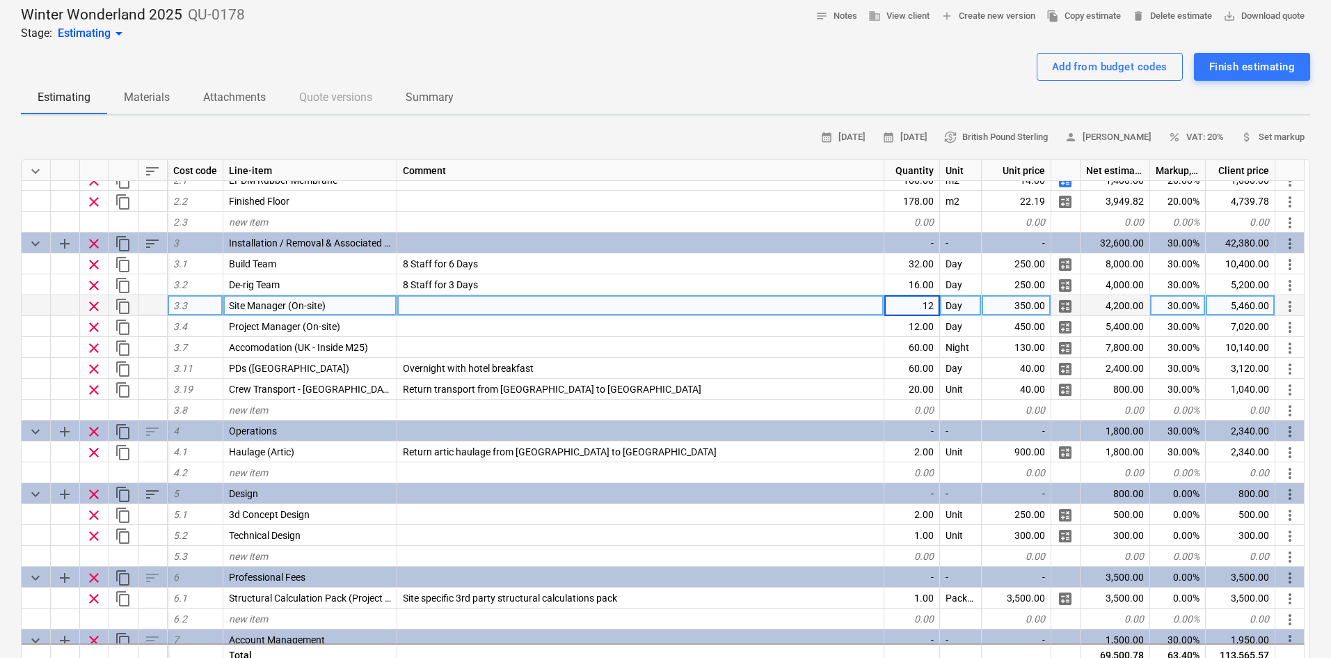
type input "9"
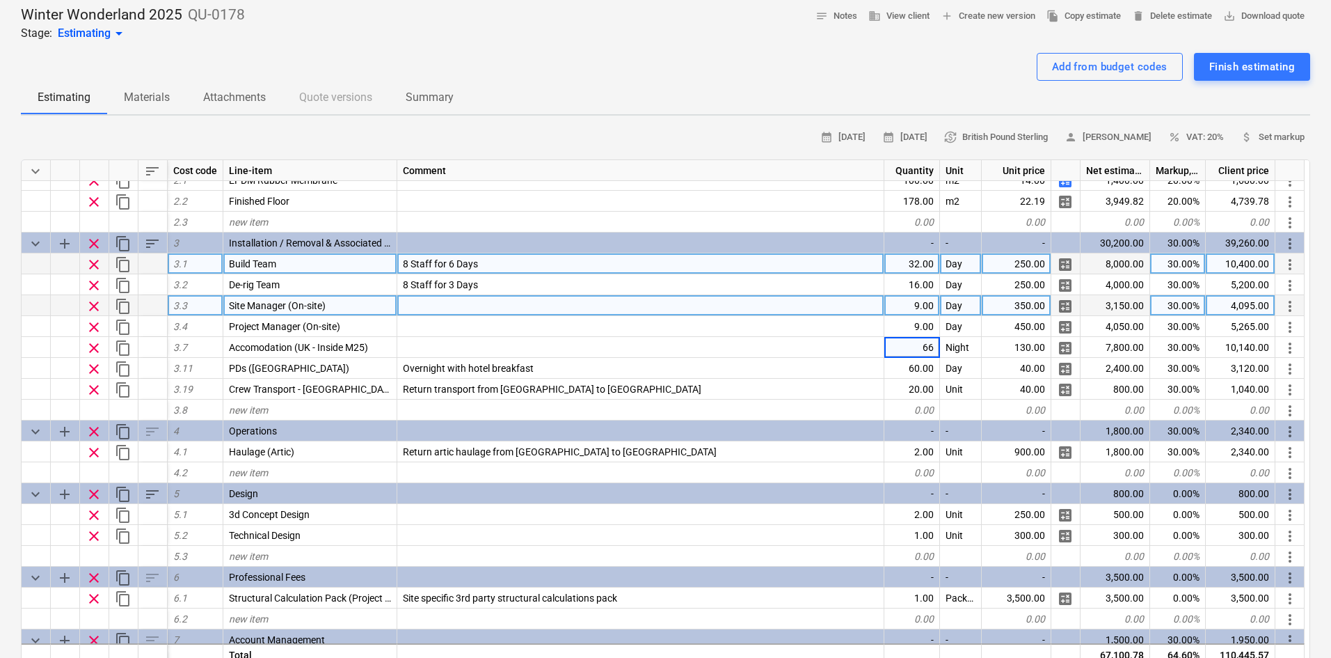
type textarea "x"
type input "66"
type textarea "x"
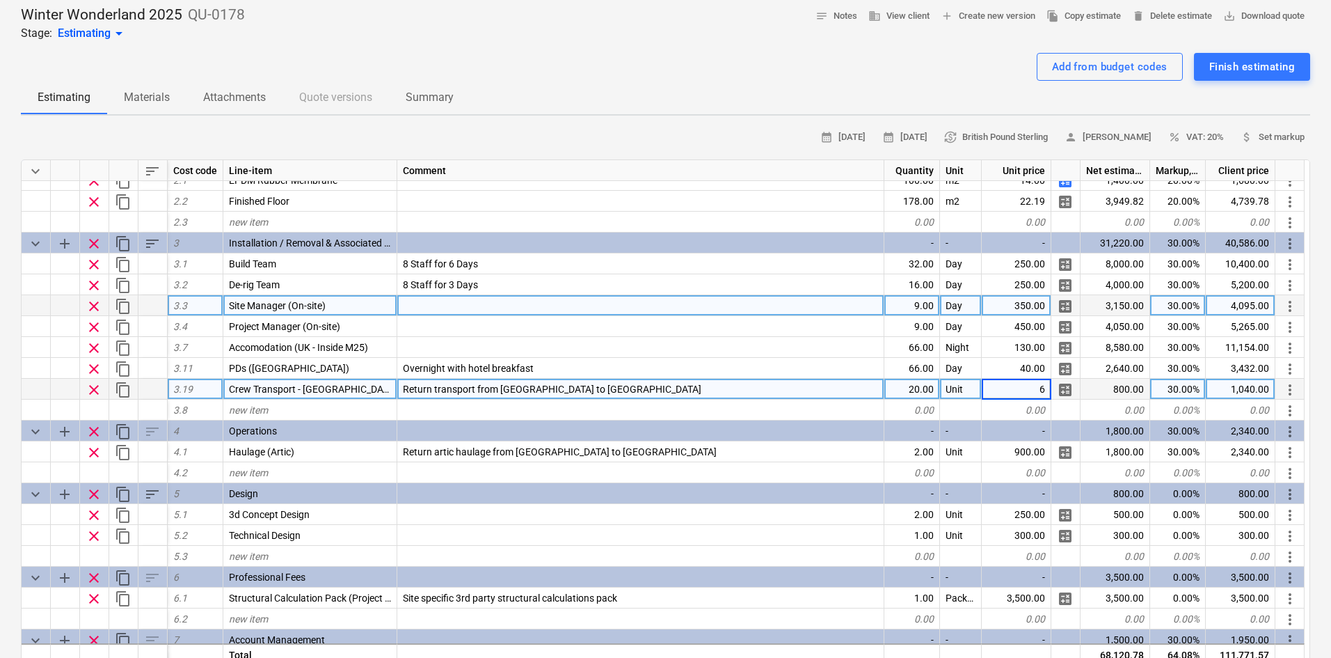
type input "60"
type textarea "x"
type input "24"
type textarea "x"
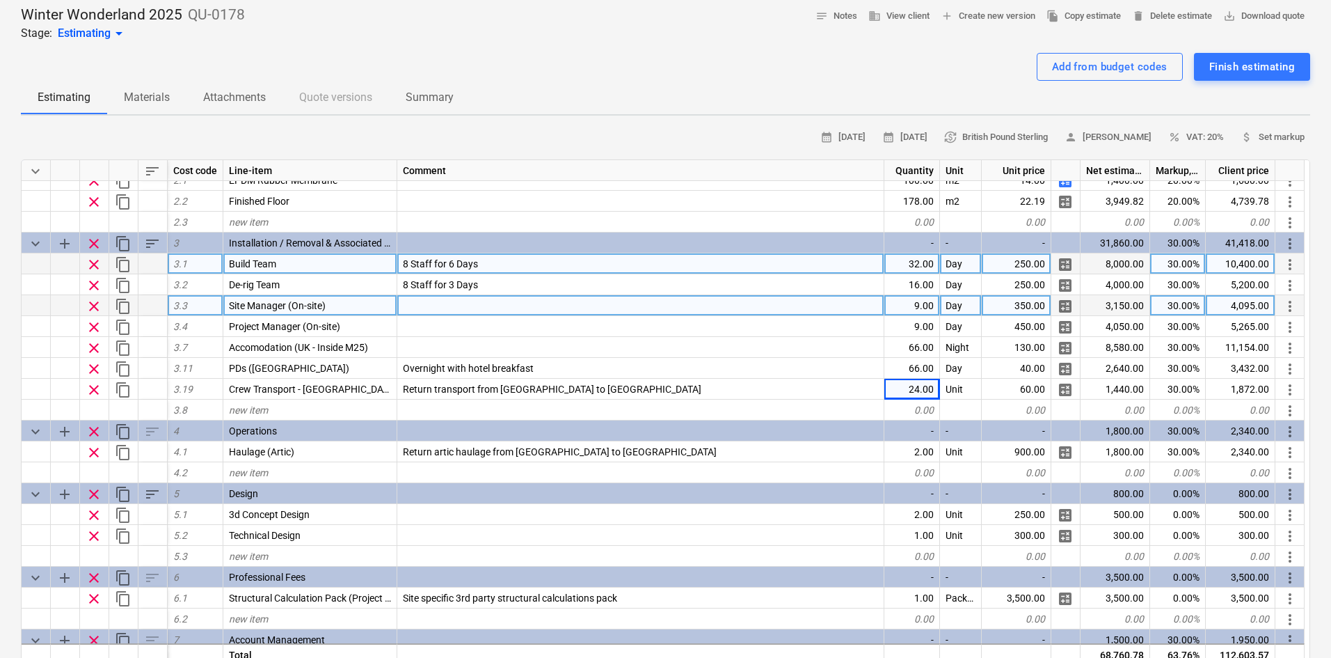
click at [927, 264] on div "32.00" at bounding box center [913, 263] width 56 height 21
type input "48"
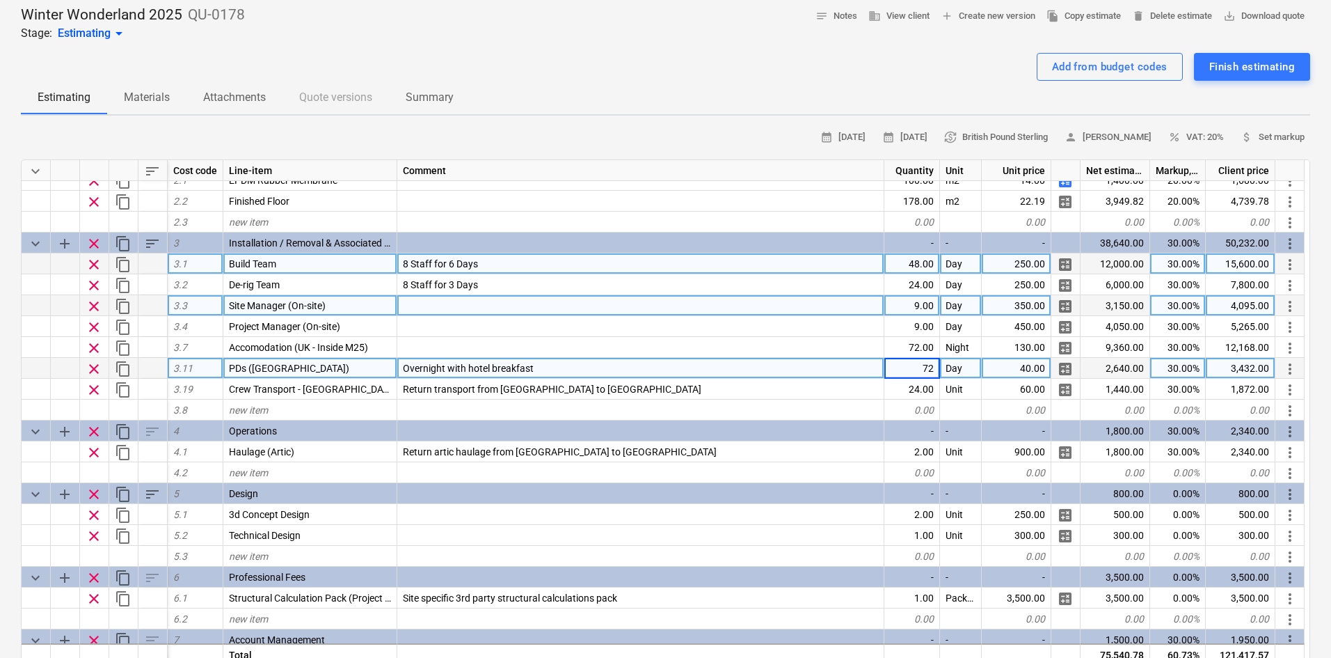
type textarea "x"
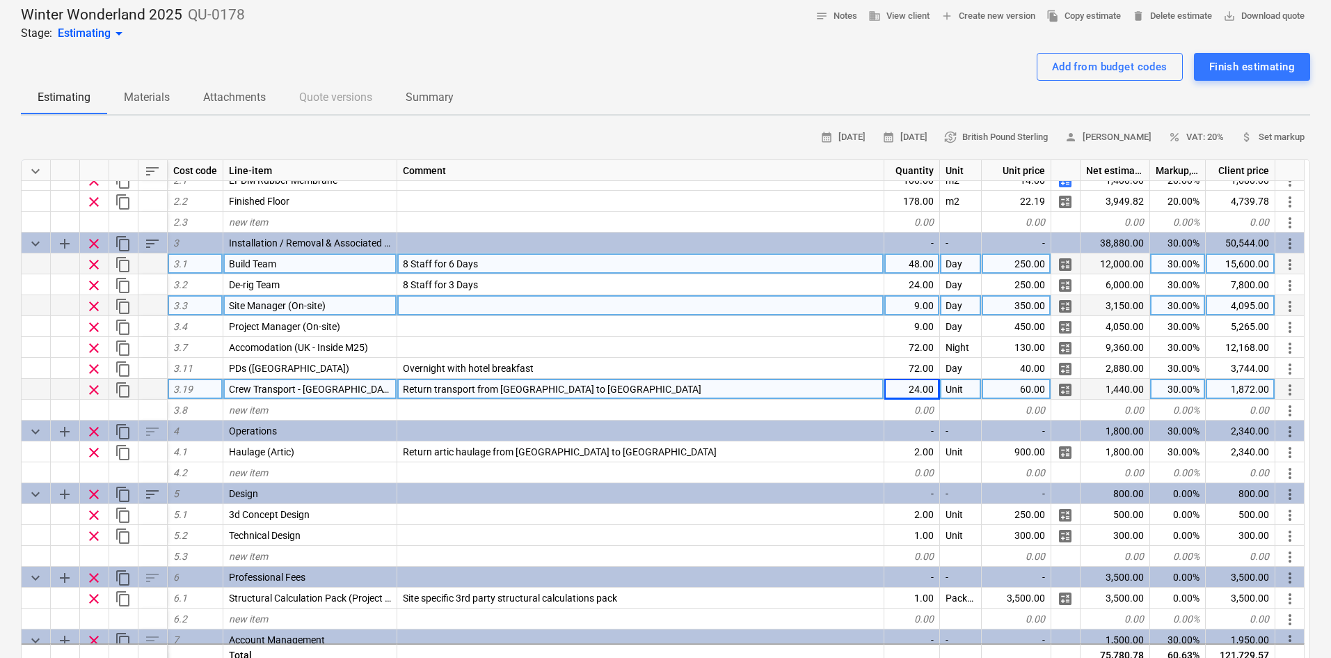
click at [928, 388] on div "24.00" at bounding box center [913, 389] width 56 height 21
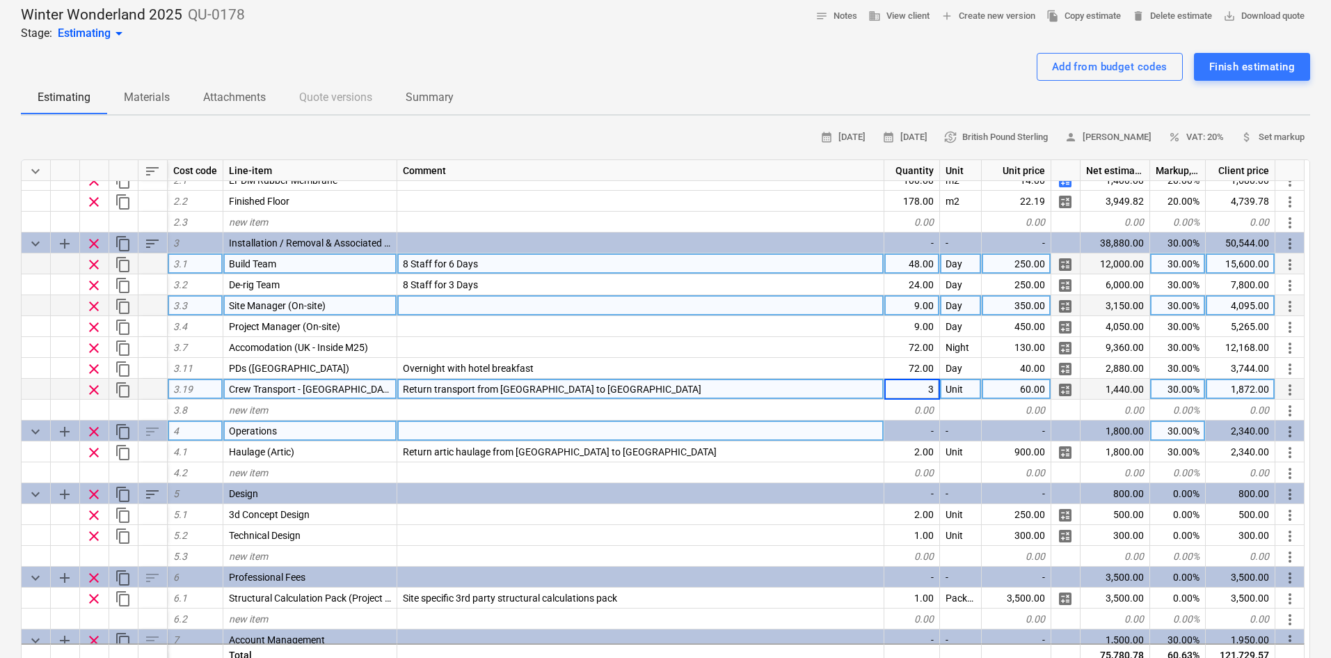
type input "36"
type textarea "x"
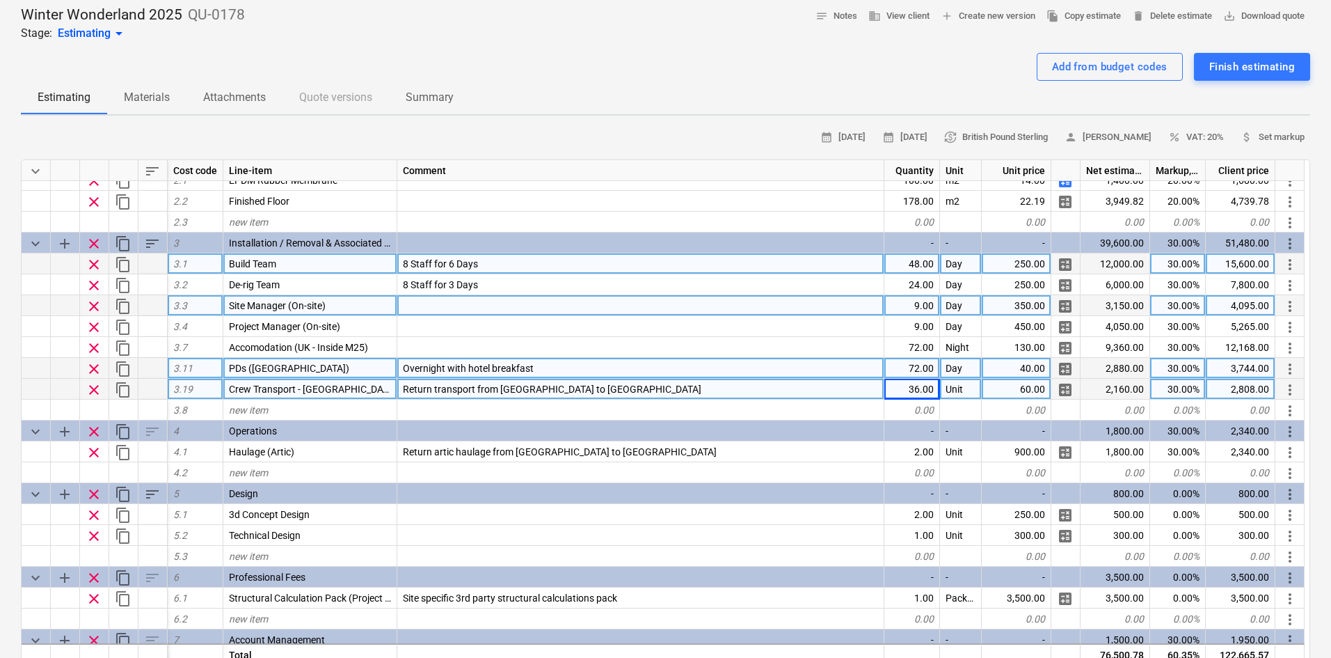
click at [910, 365] on div "72.00" at bounding box center [913, 368] width 56 height 21
type input "36"
type textarea "x"
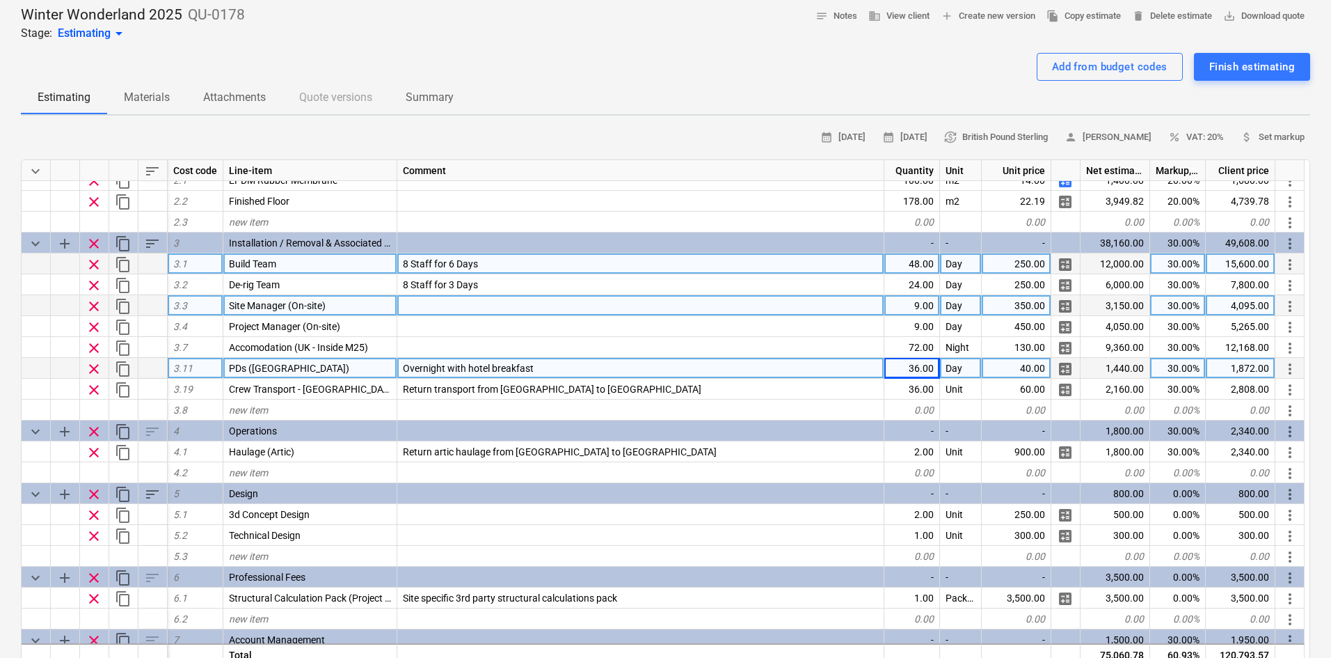
click at [915, 366] on div "36.00" at bounding box center [913, 368] width 56 height 21
type input "72"
type textarea "x"
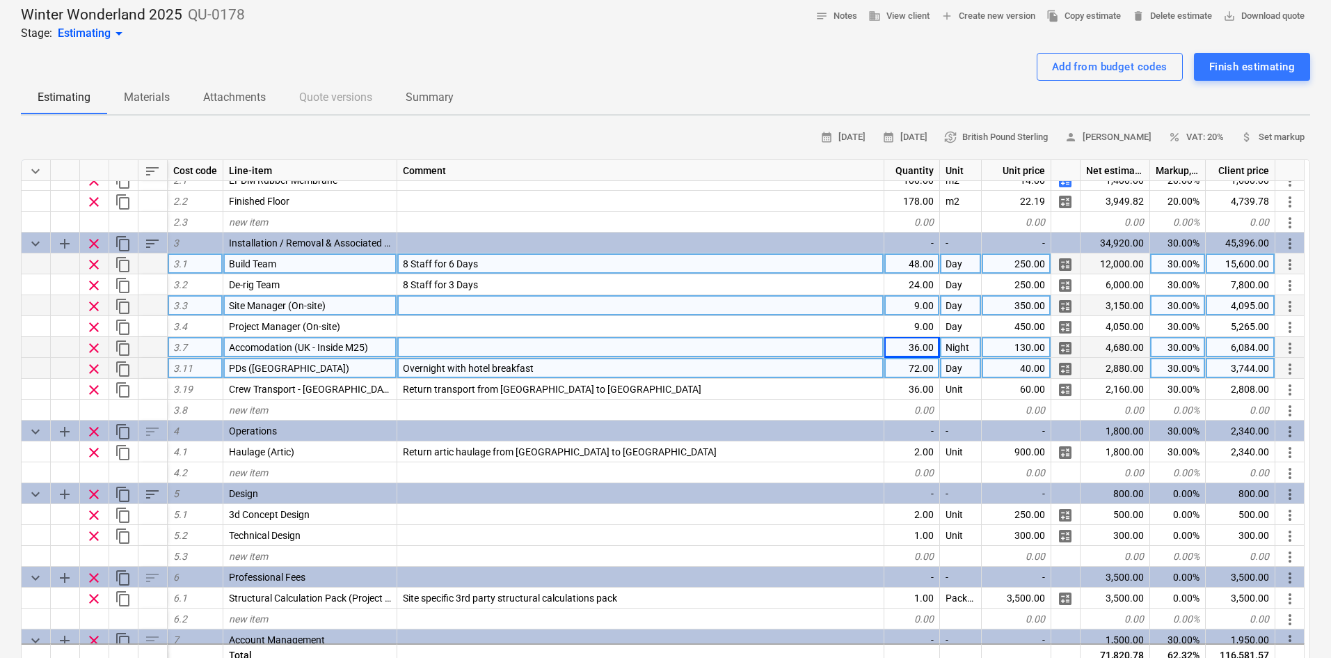
click at [683, 338] on div at bounding box center [640, 347] width 487 height 21
type input "Assumed 50% Staff from [GEOGRAPHIC_DATA]"
type textarea "x"
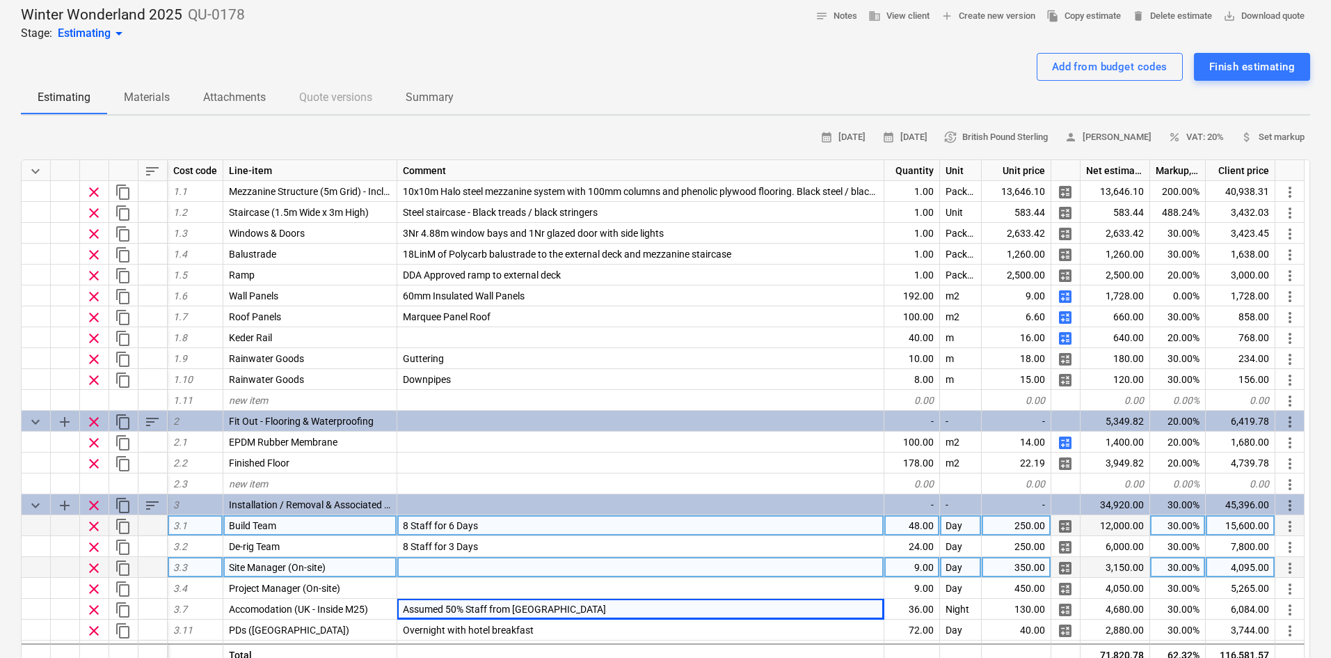
scroll to position [0, 0]
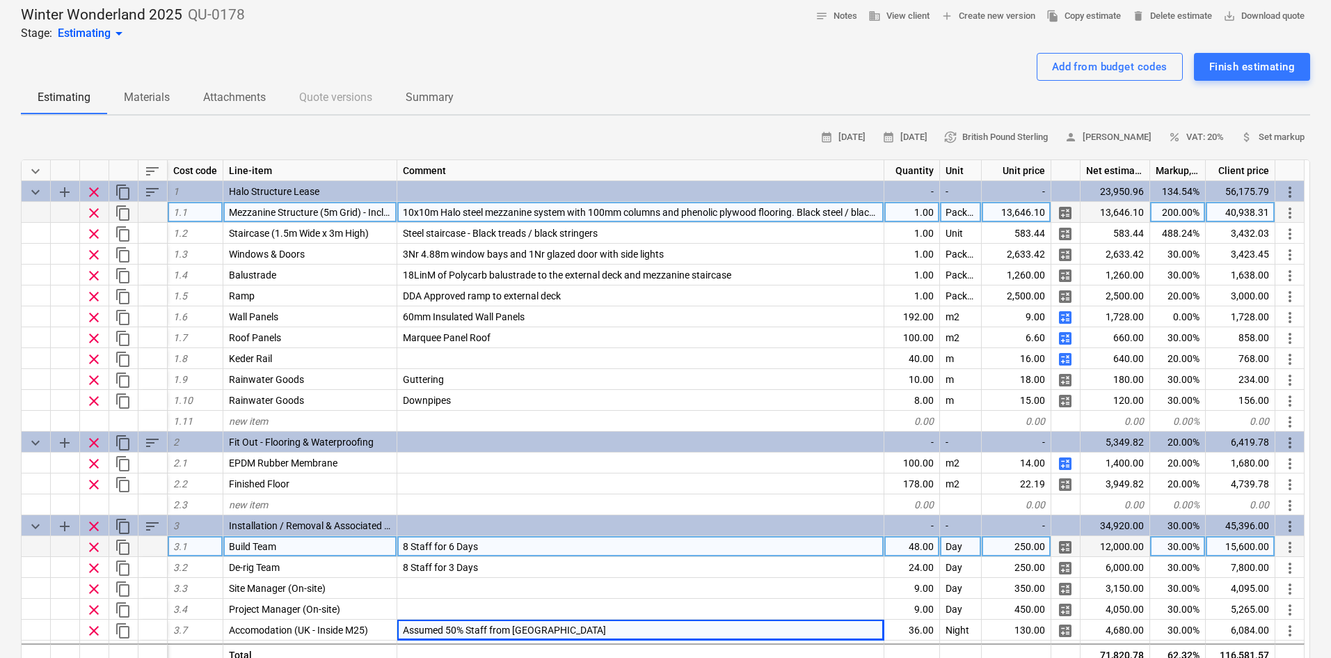
click at [1185, 219] on div "200.00%" at bounding box center [1179, 212] width 56 height 21
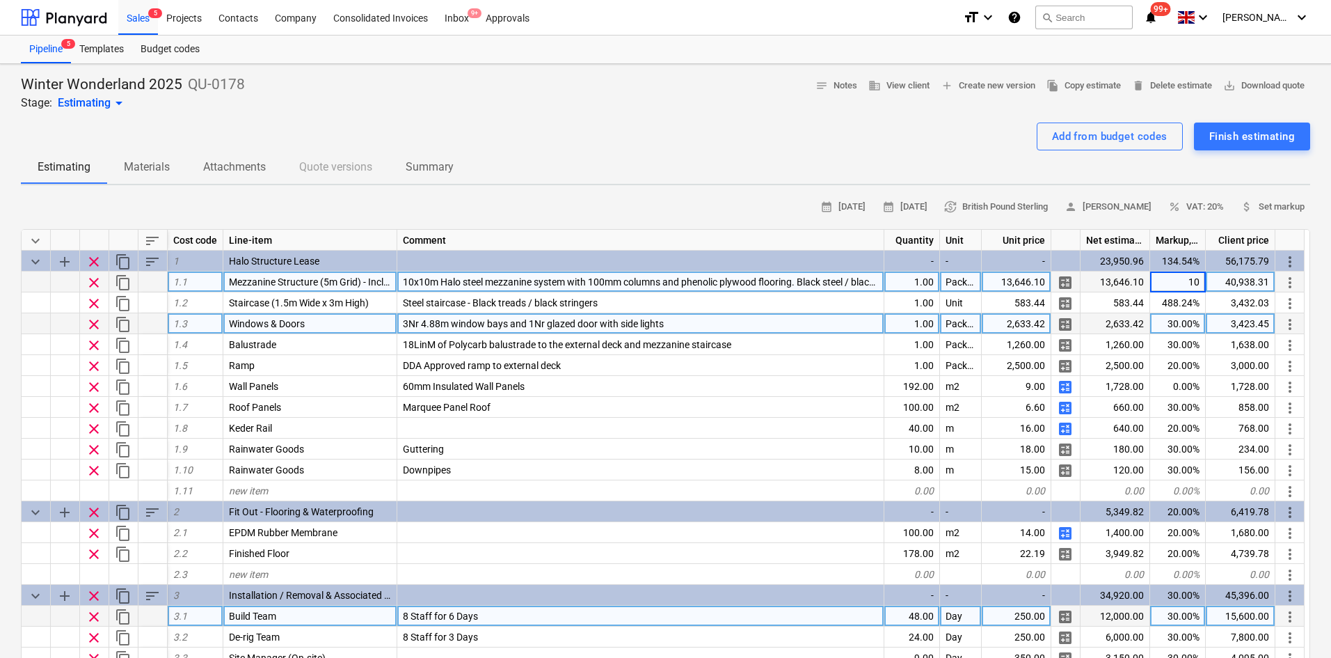
type input "100"
type textarea "x"
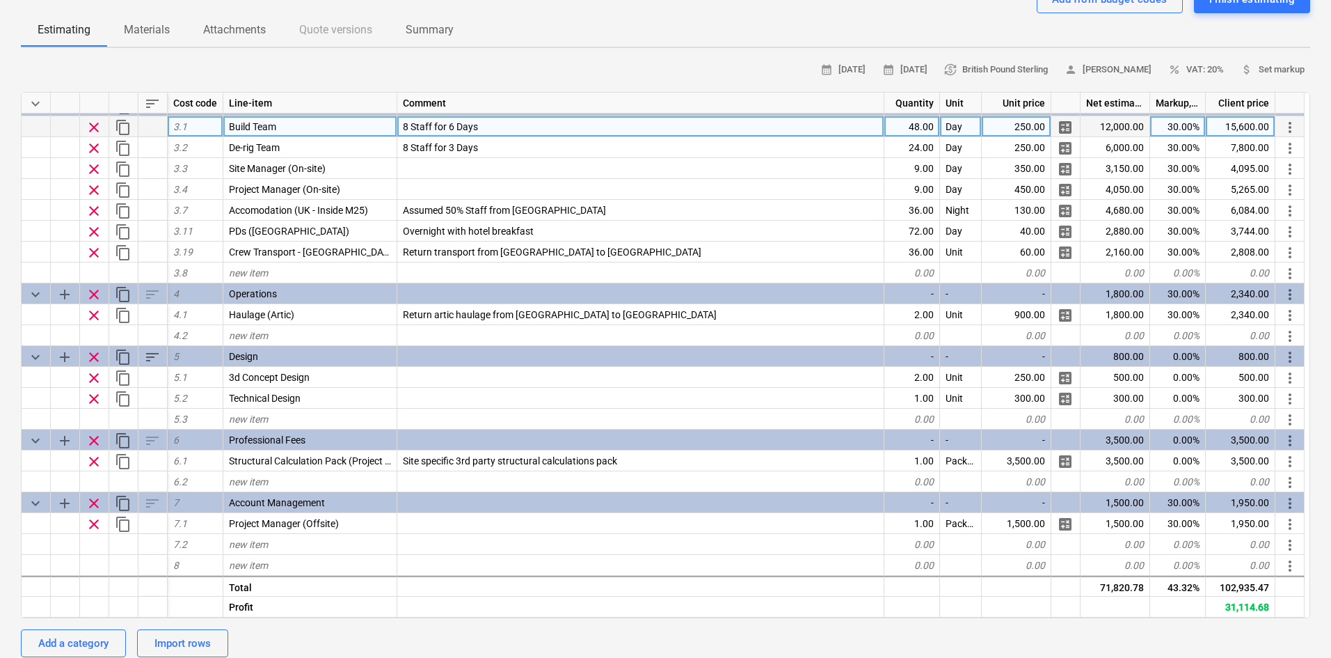
scroll to position [209, 0]
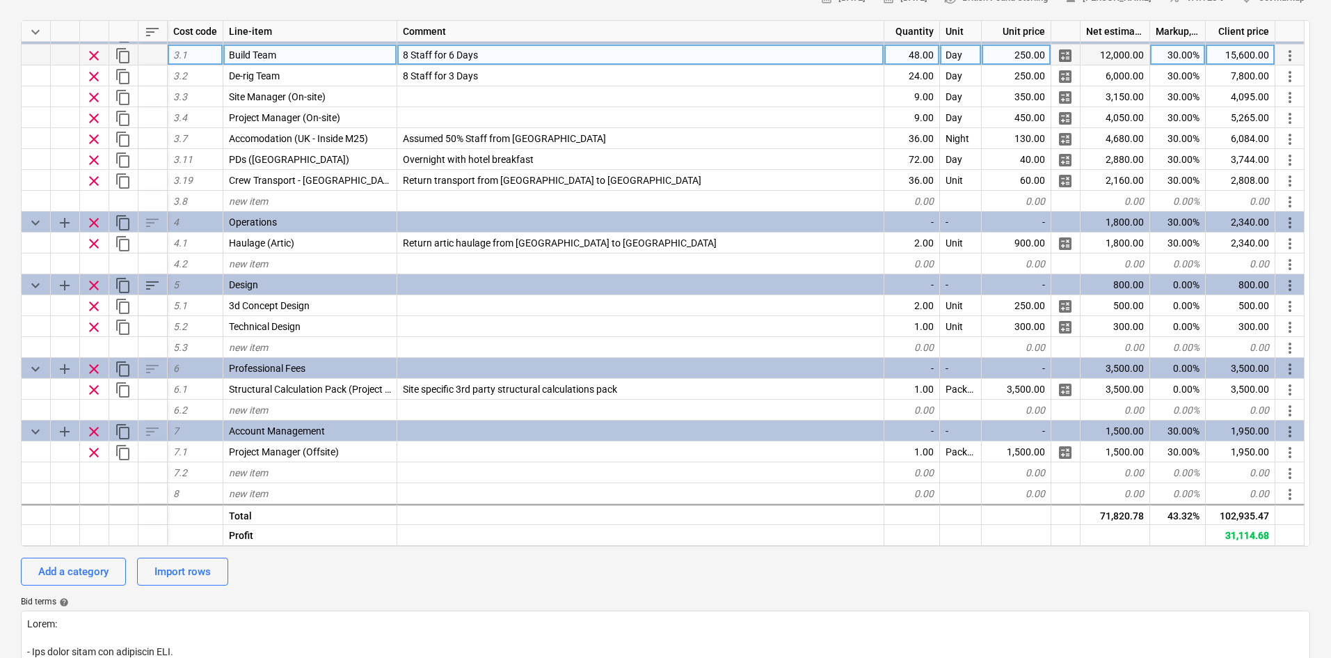
click at [425, 583] on div "Add a category Import rows" at bounding box center [666, 572] width 1290 height 28
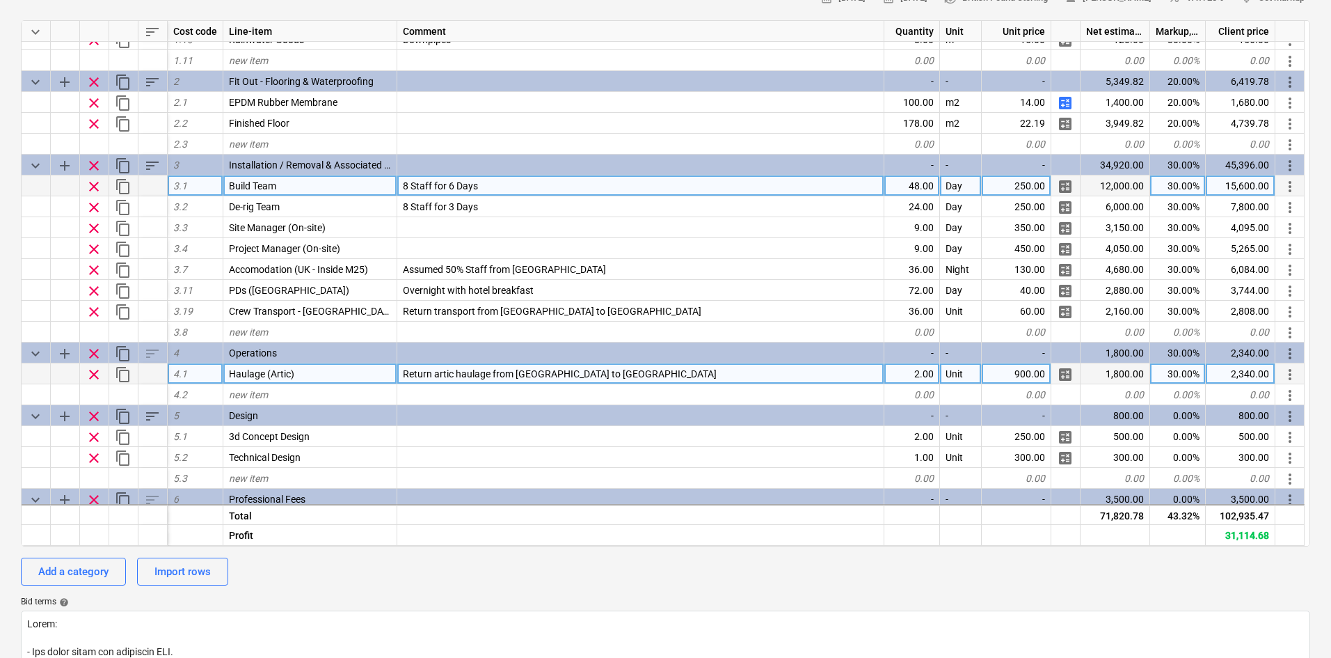
scroll to position [213, 0]
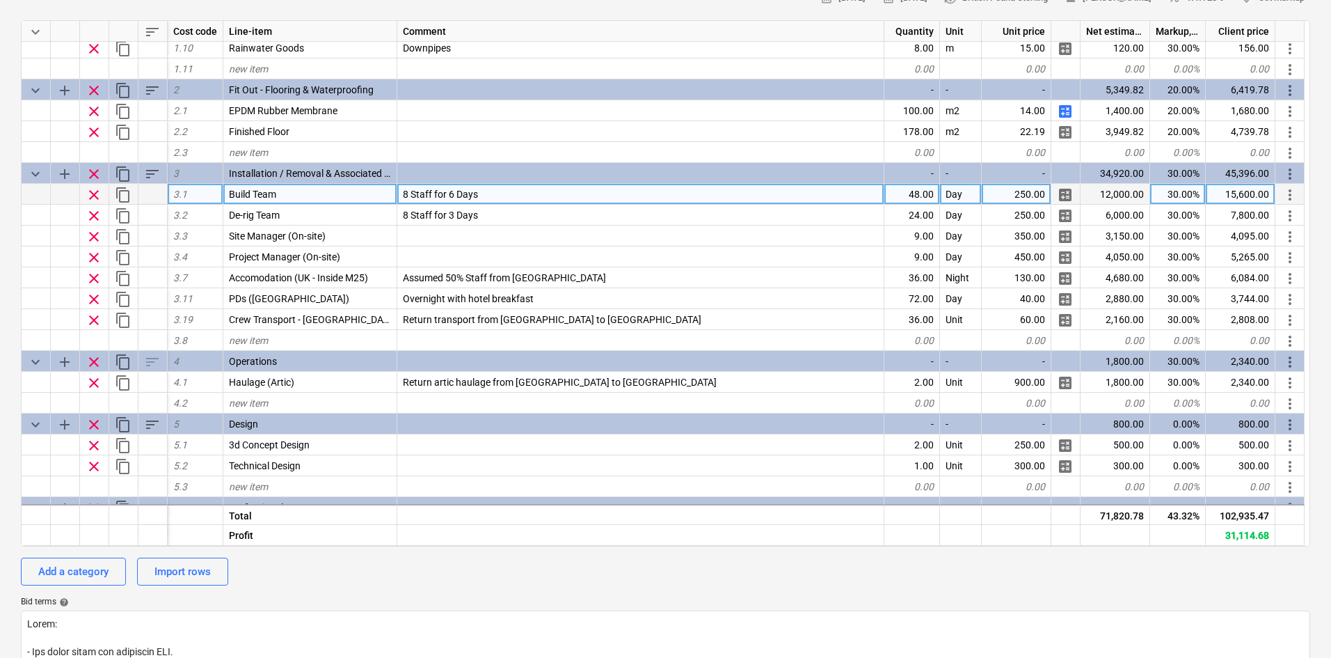
click at [292, 579] on div "Add a category Import rows" at bounding box center [666, 572] width 1290 height 28
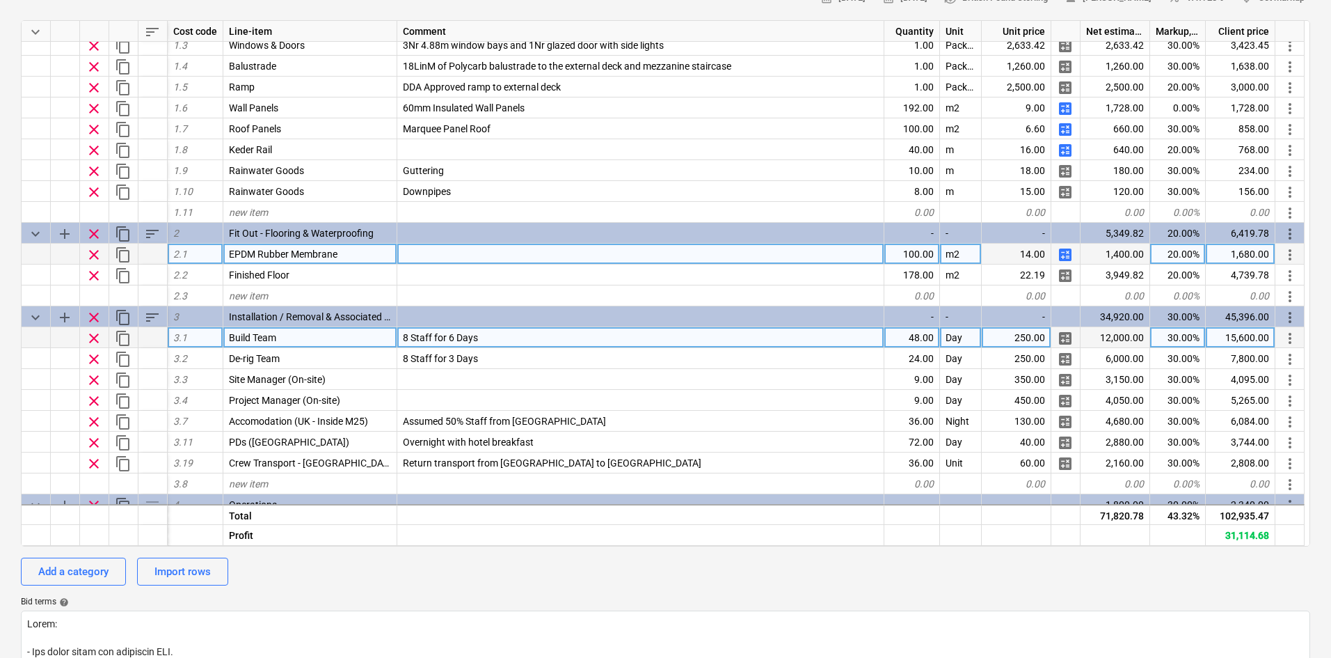
scroll to position [139, 0]
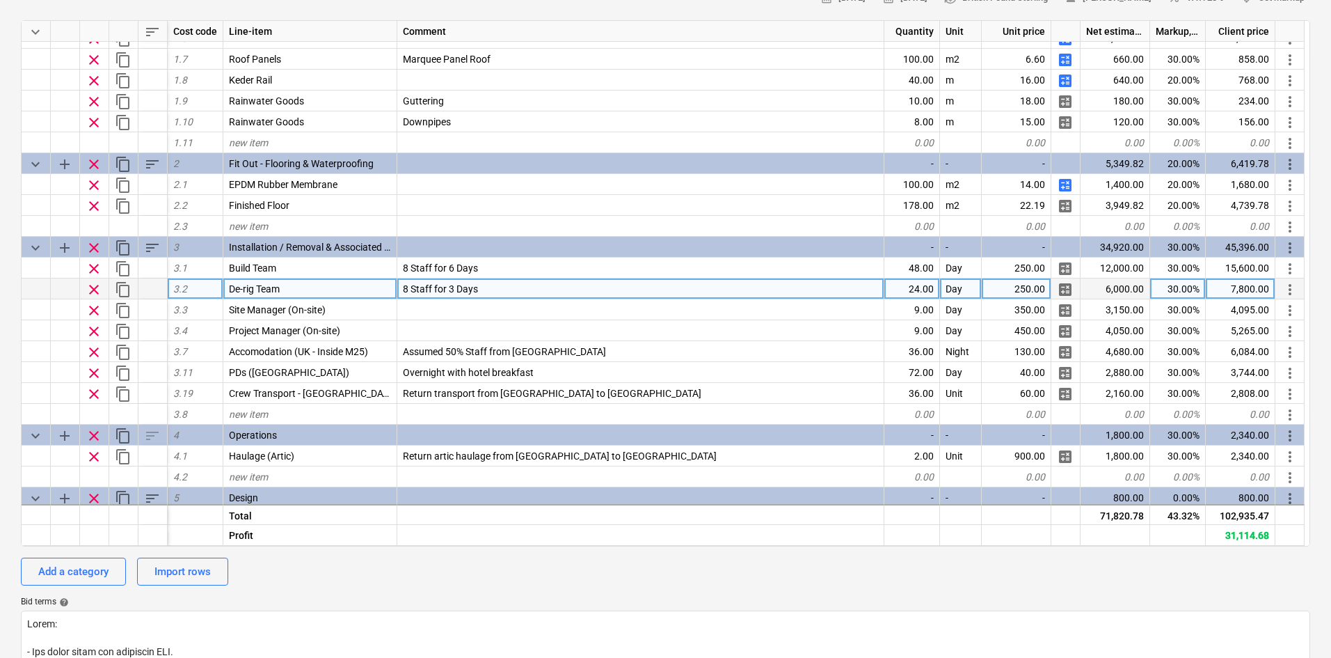
click at [1173, 272] on div "30.00%" at bounding box center [1179, 268] width 56 height 21
type input "25"
type textarea "x"
type input "3"
type input "20"
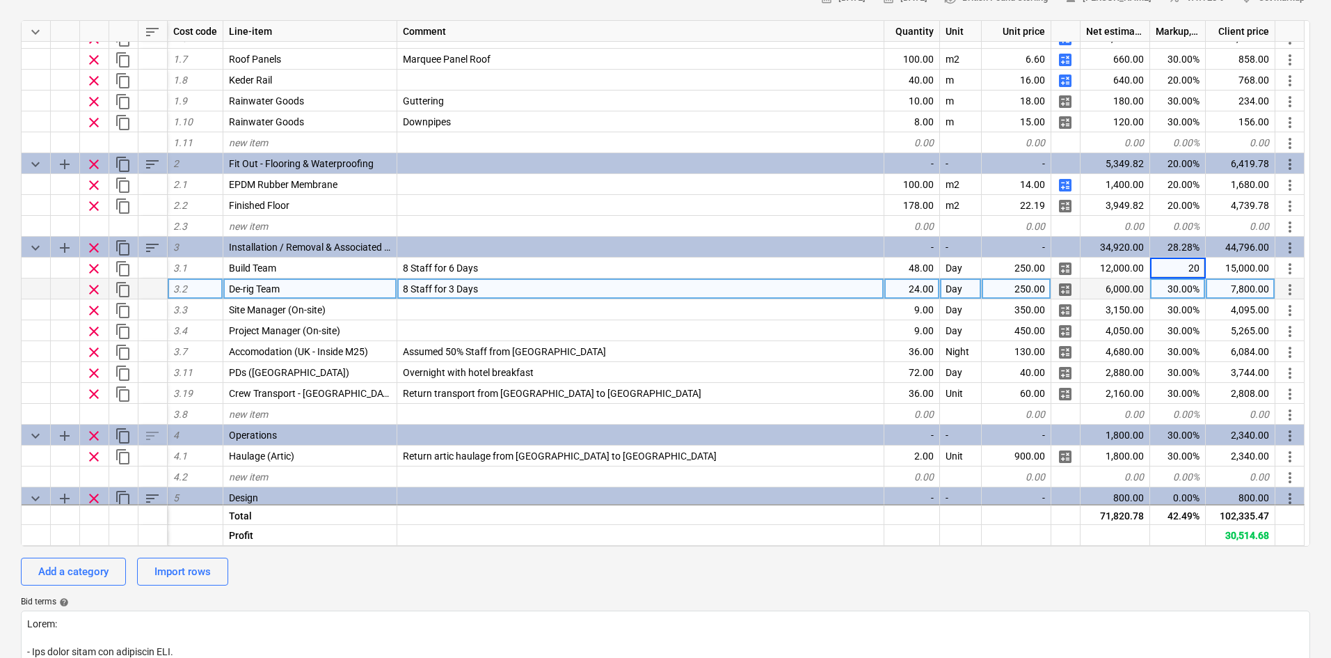
type textarea "x"
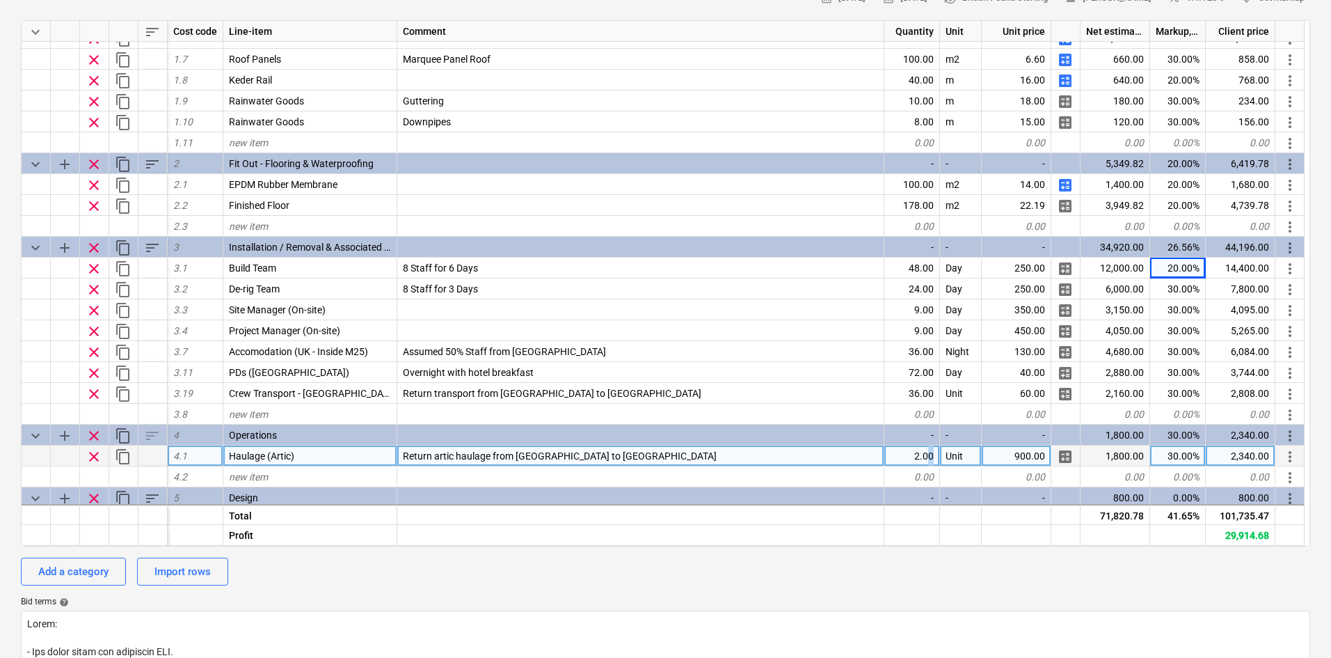
click at [931, 454] on div "2.00" at bounding box center [913, 455] width 56 height 21
type input "4"
type textarea "x"
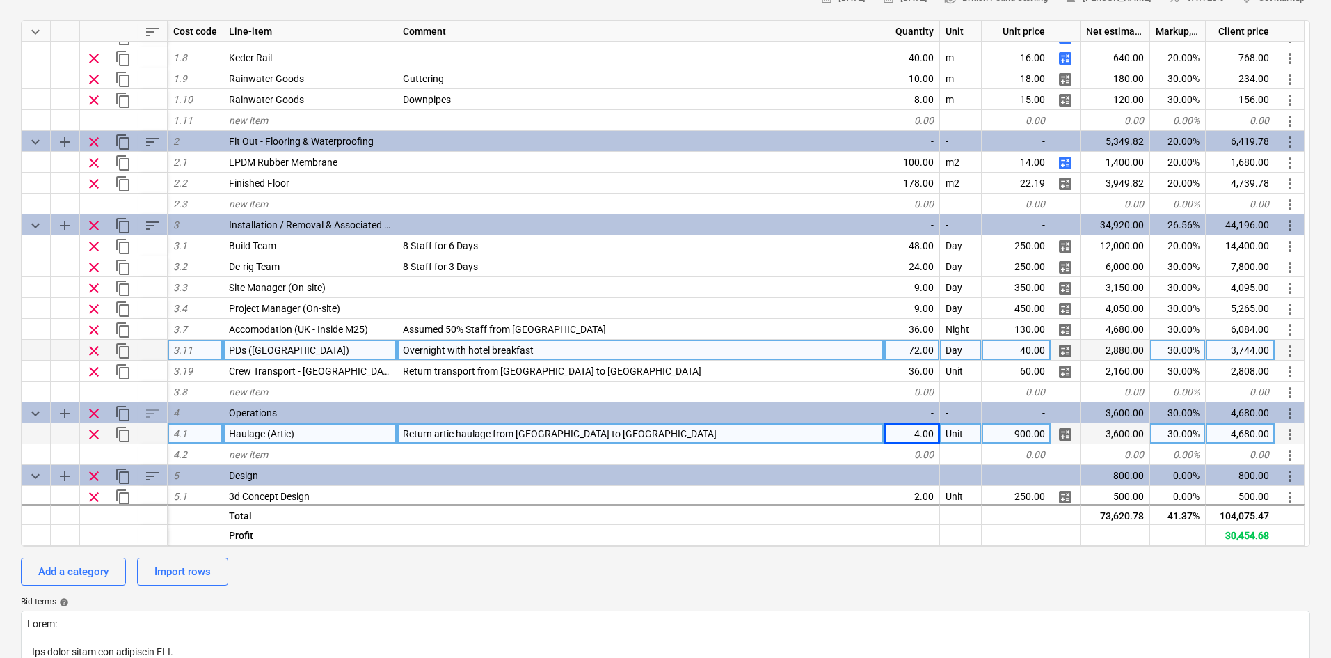
scroll to position [143, 0]
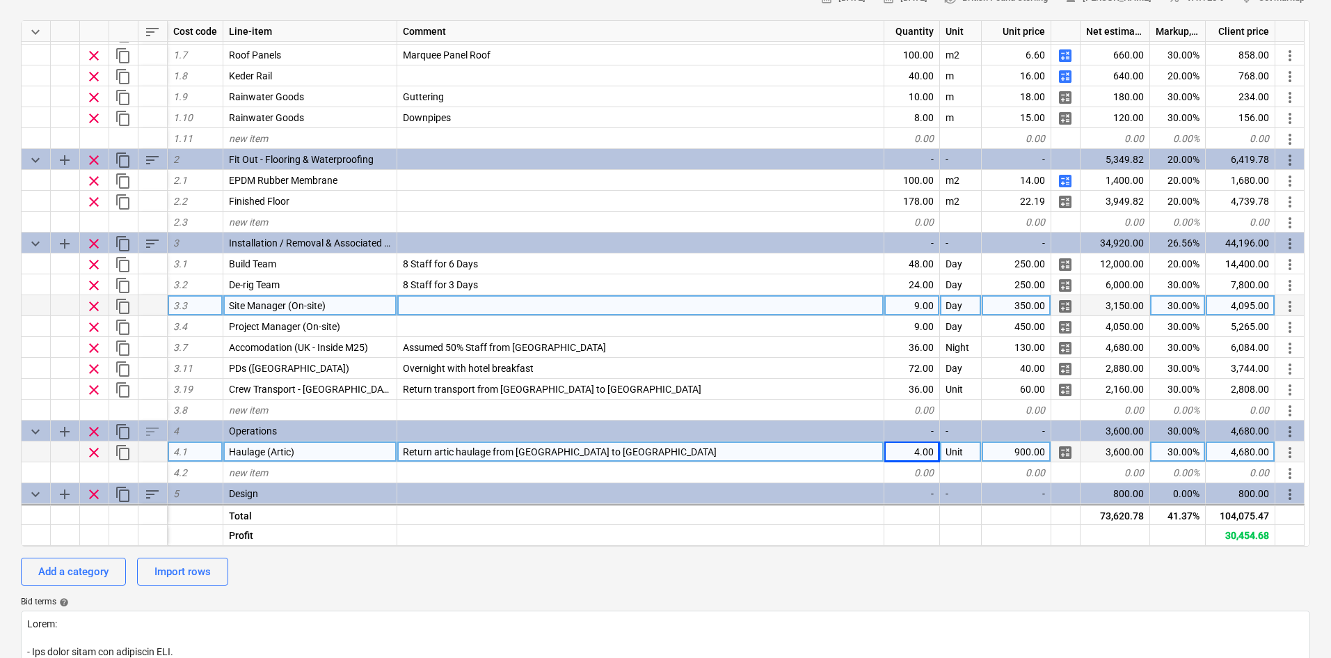
click at [656, 314] on div at bounding box center [640, 305] width 487 height 21
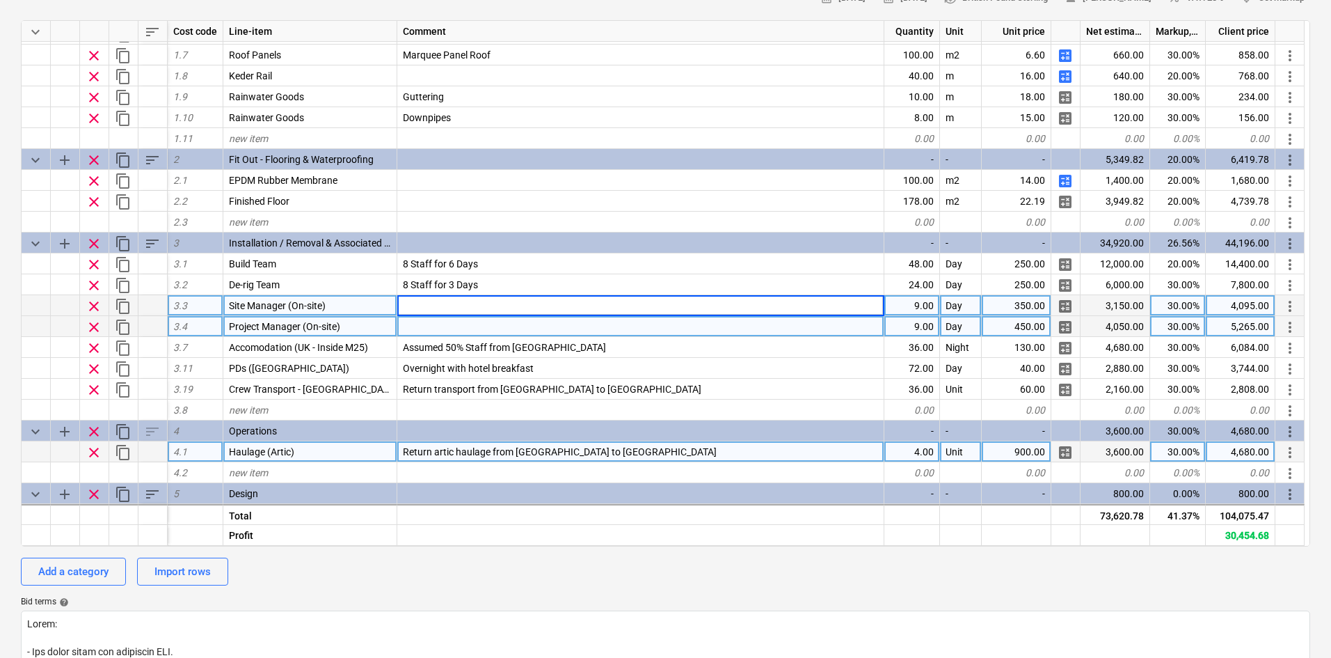
type input "S"
type input "a"
type input "Assumed PAYE Staffing"
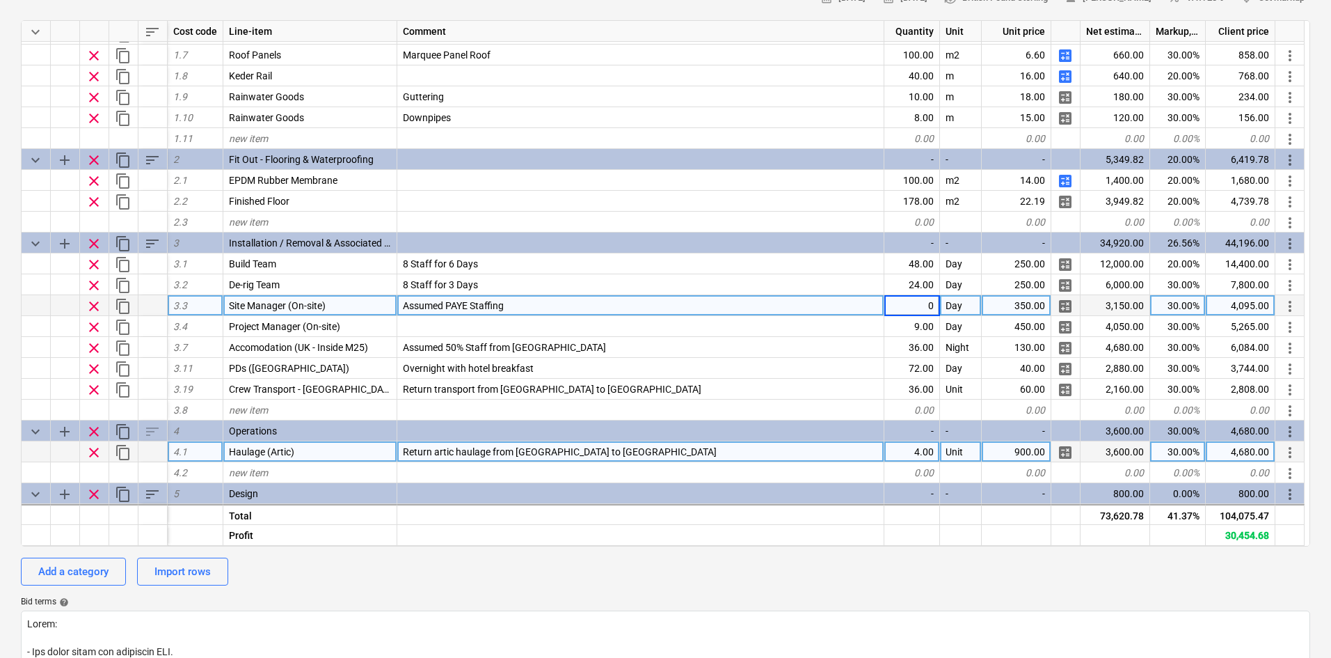
type textarea "x"
click at [637, 299] on div "Assumed PAYE Staffing" at bounding box center [640, 305] width 487 height 21
click at [626, 303] on input "Assumed PAYE Staffing" at bounding box center [640, 305] width 487 height 20
type input "Assumed PAYE Staffing for 9 Days"
type textarea "x"
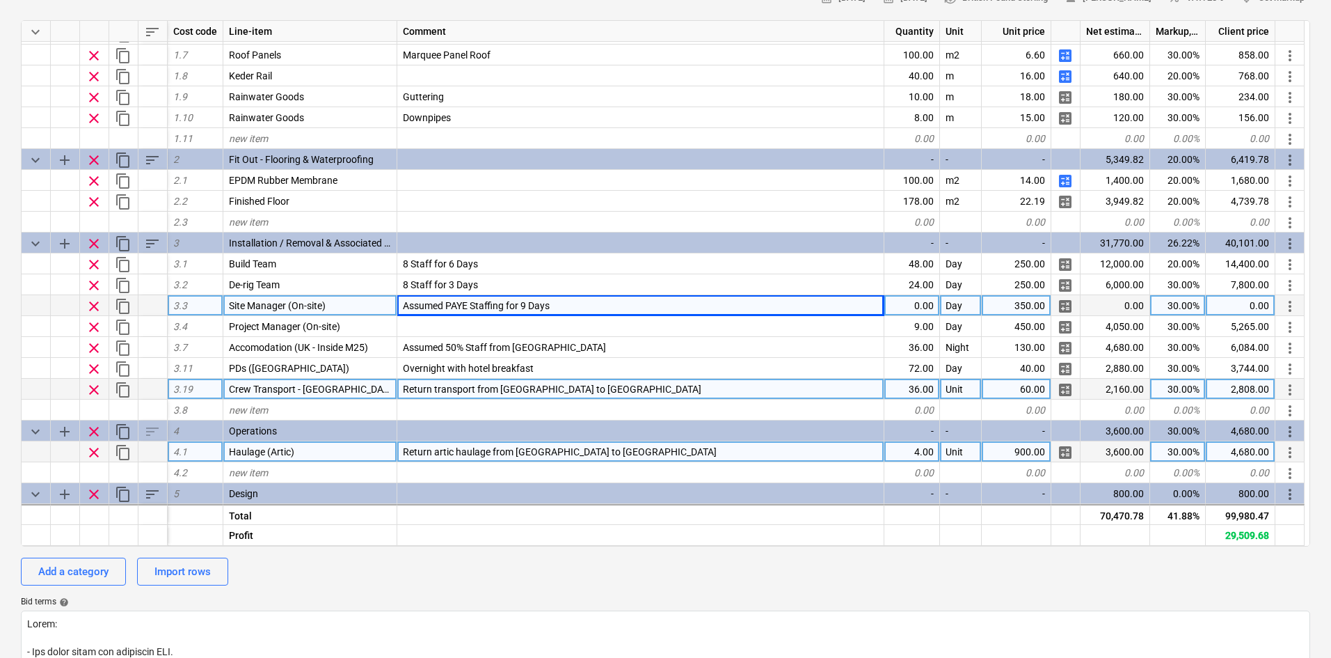
click at [1022, 381] on div "60.00" at bounding box center [1017, 389] width 70 height 21
click at [933, 583] on div "Add a category Import rows" at bounding box center [666, 572] width 1290 height 28
click at [752, 557] on div "calendar_month [DATE] calendar_month [DATE] currency_exchange British Pound Ste…" at bounding box center [666, 465] width 1290 height 956
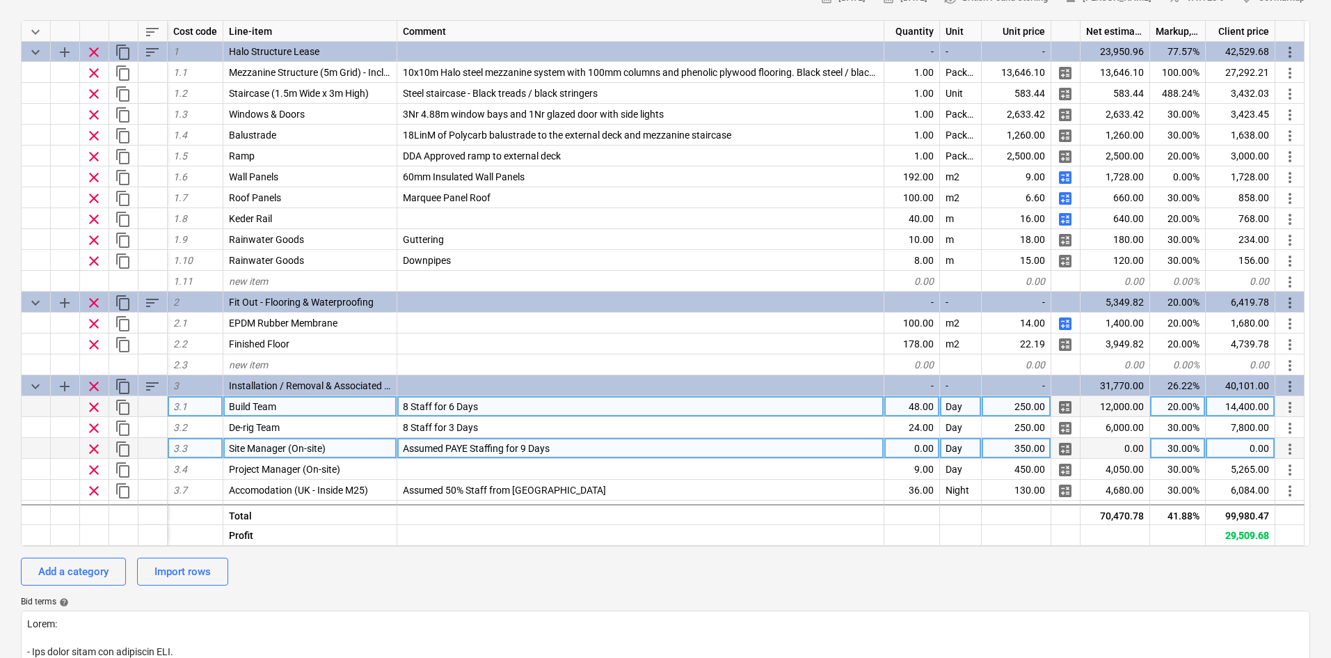
scroll to position [0, 0]
